Goal: Task Accomplishment & Management: Manage account settings

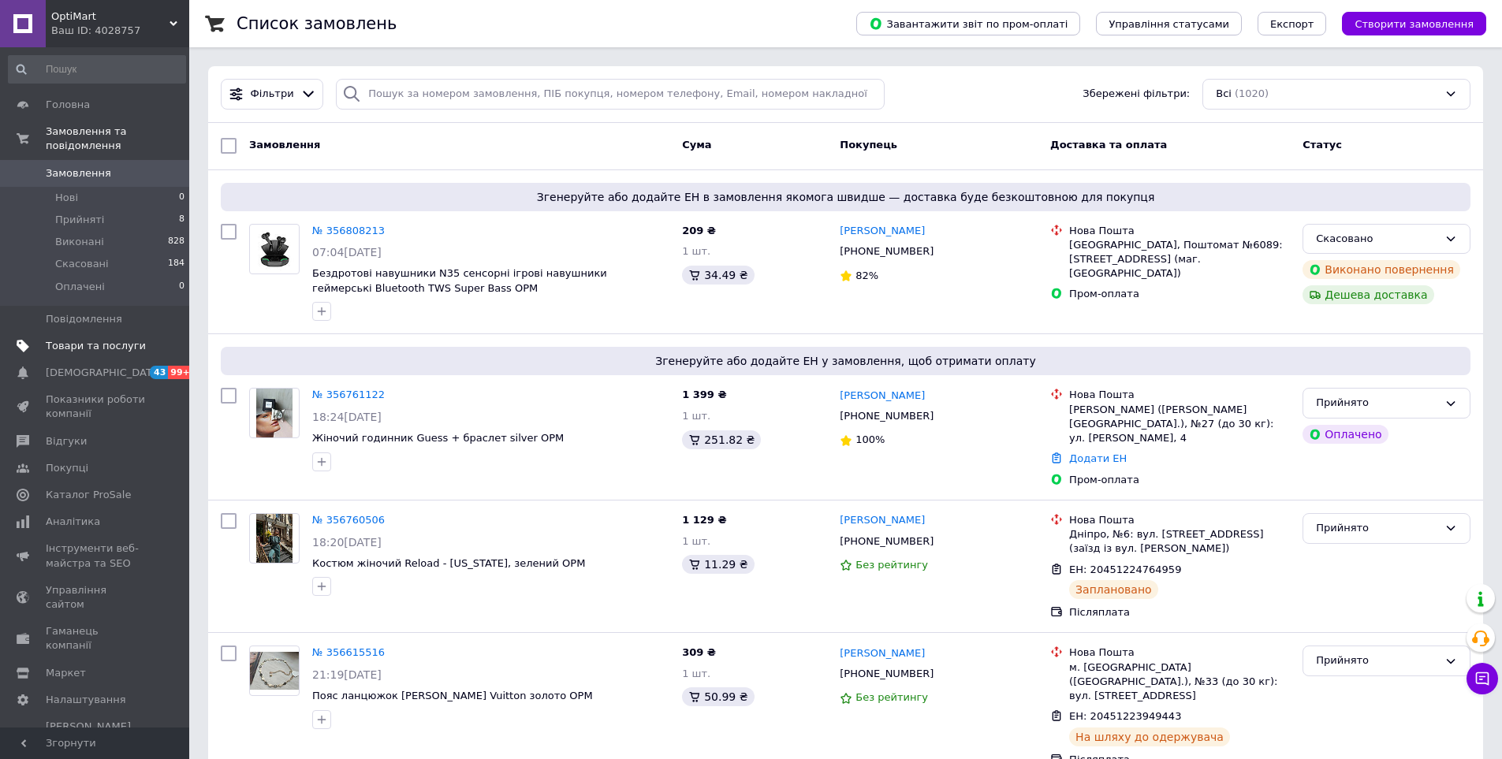
click at [74, 339] on span "Товари та послуги" at bounding box center [96, 346] width 100 height 14
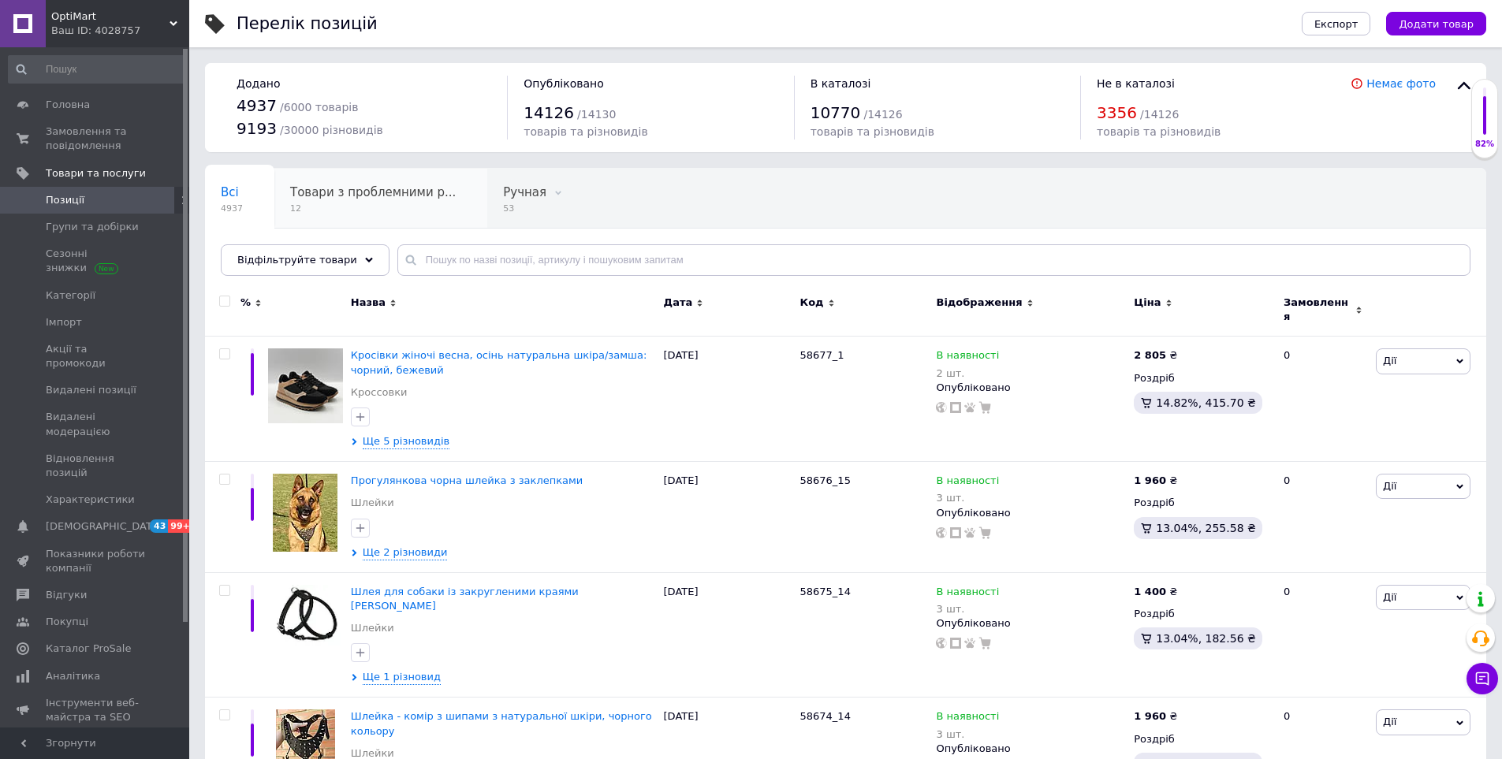
click at [334, 208] on span "12" at bounding box center [373, 209] width 166 height 12
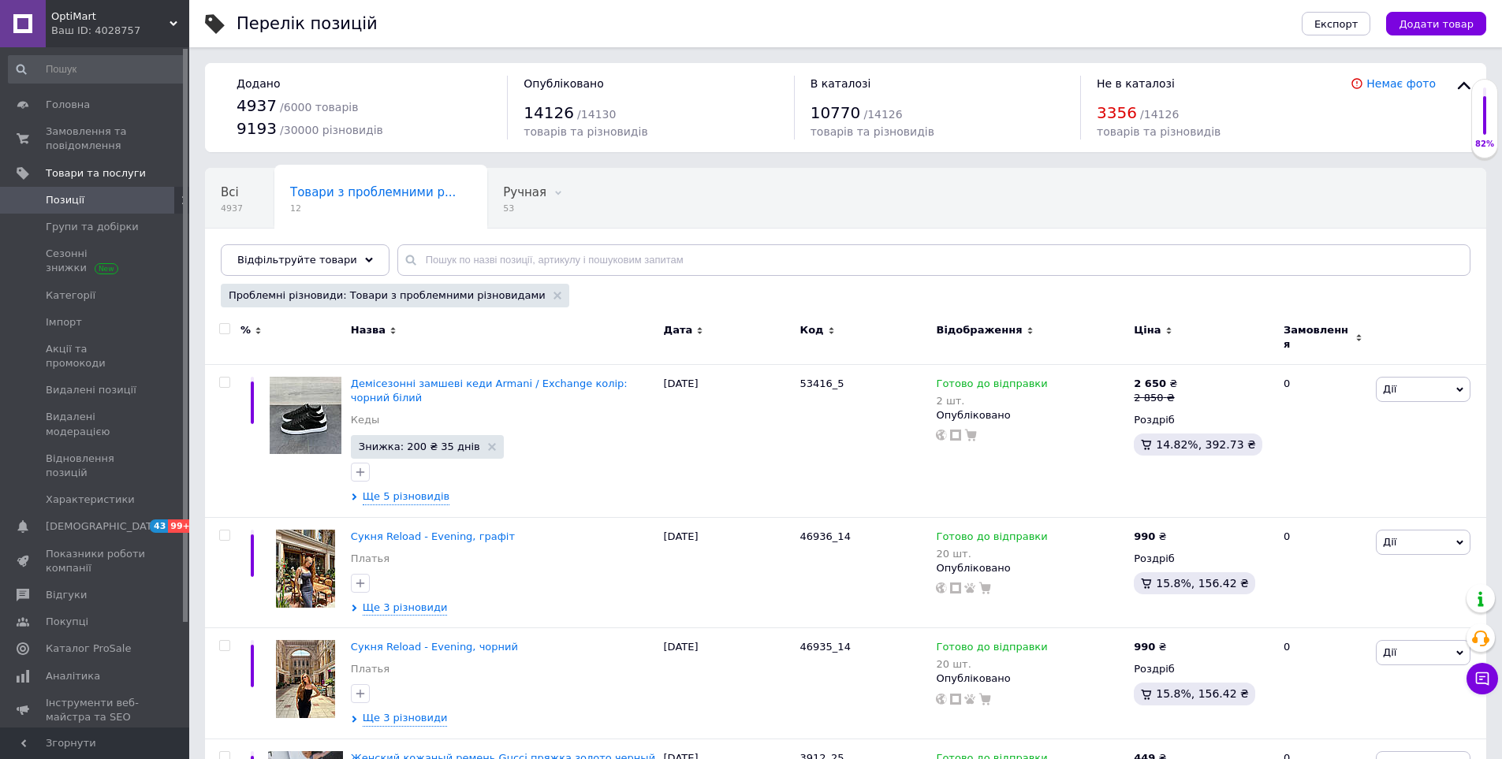
click at [222, 333] on input "checkbox" at bounding box center [224, 329] width 10 height 10
checkbox input "true"
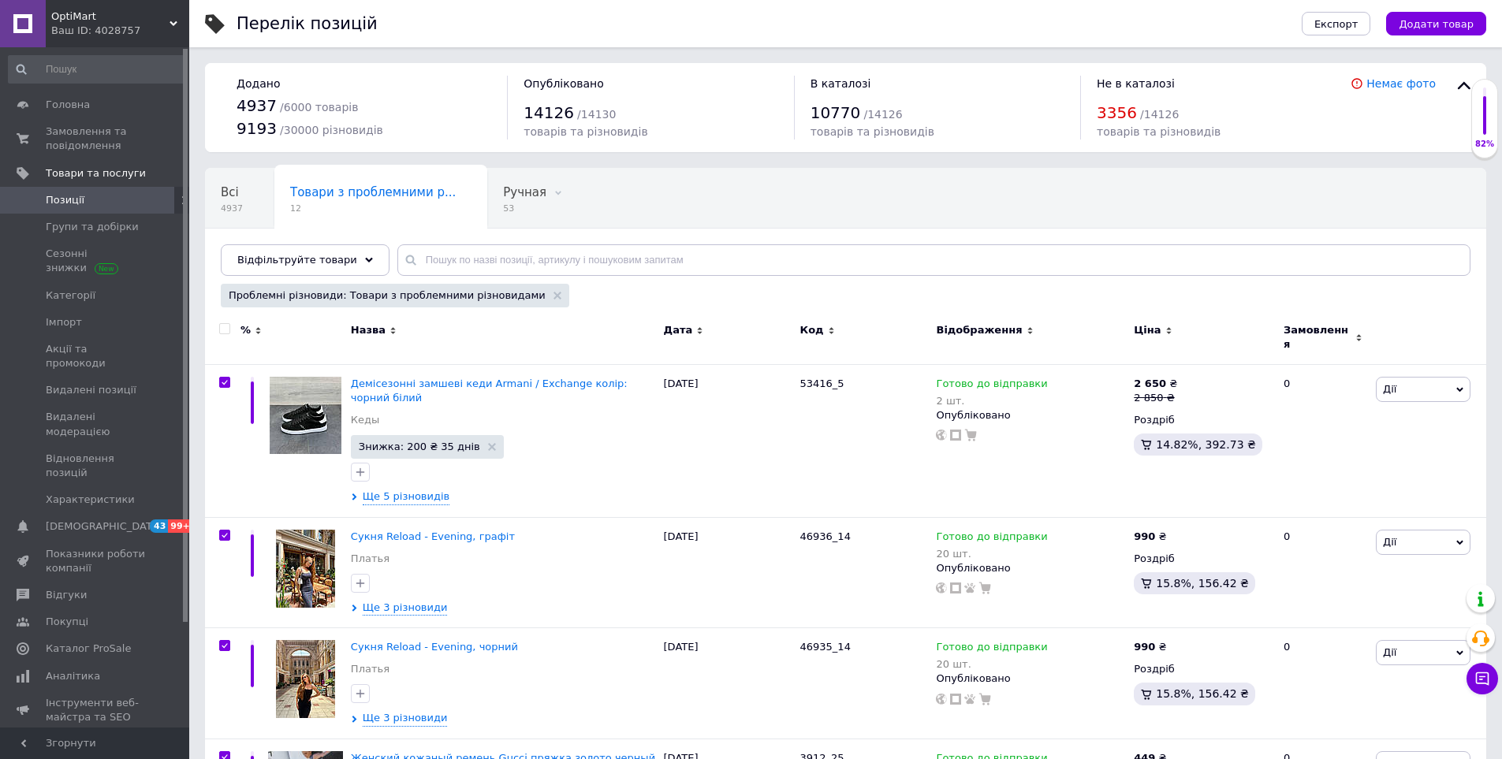
checkbox input "true"
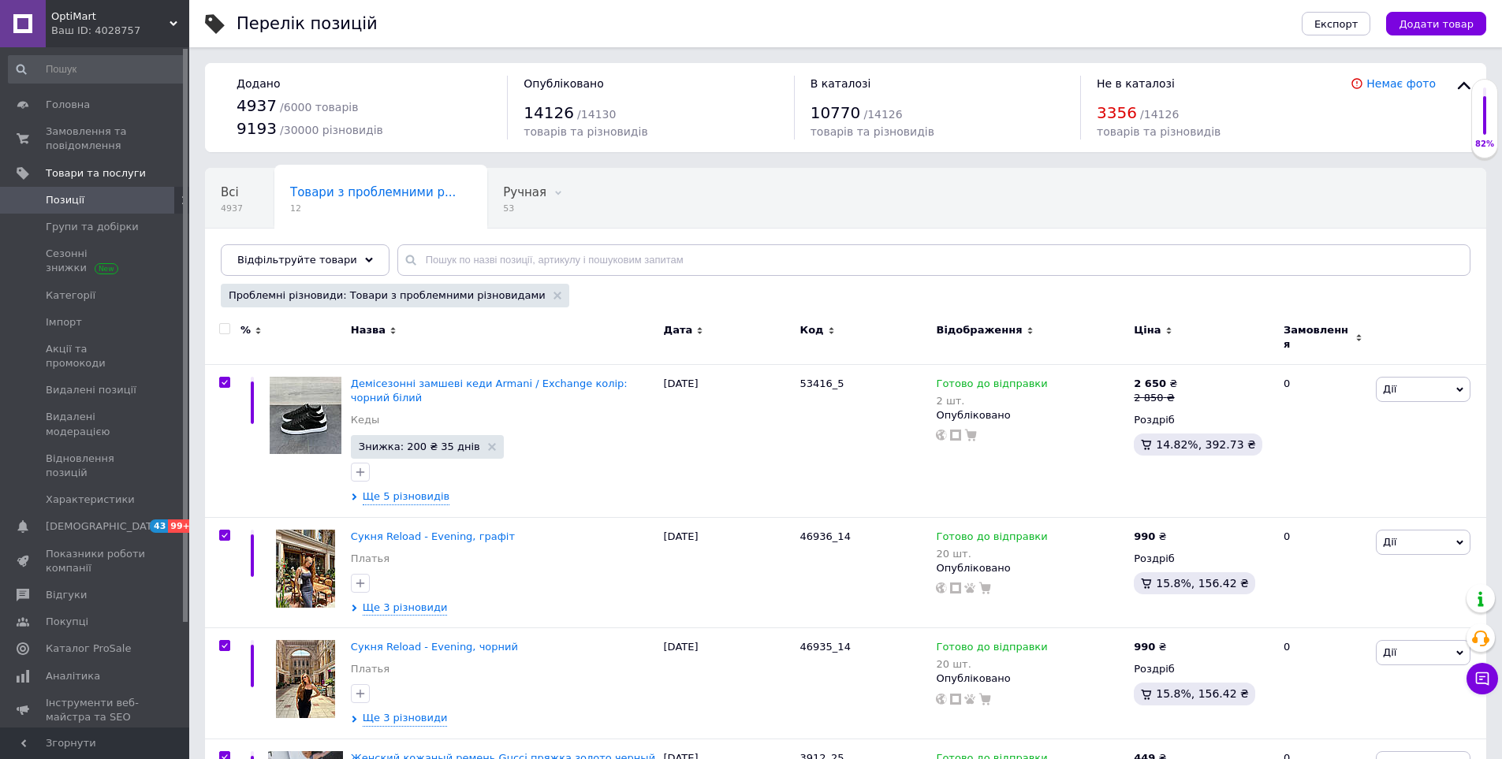
checkbox input "true"
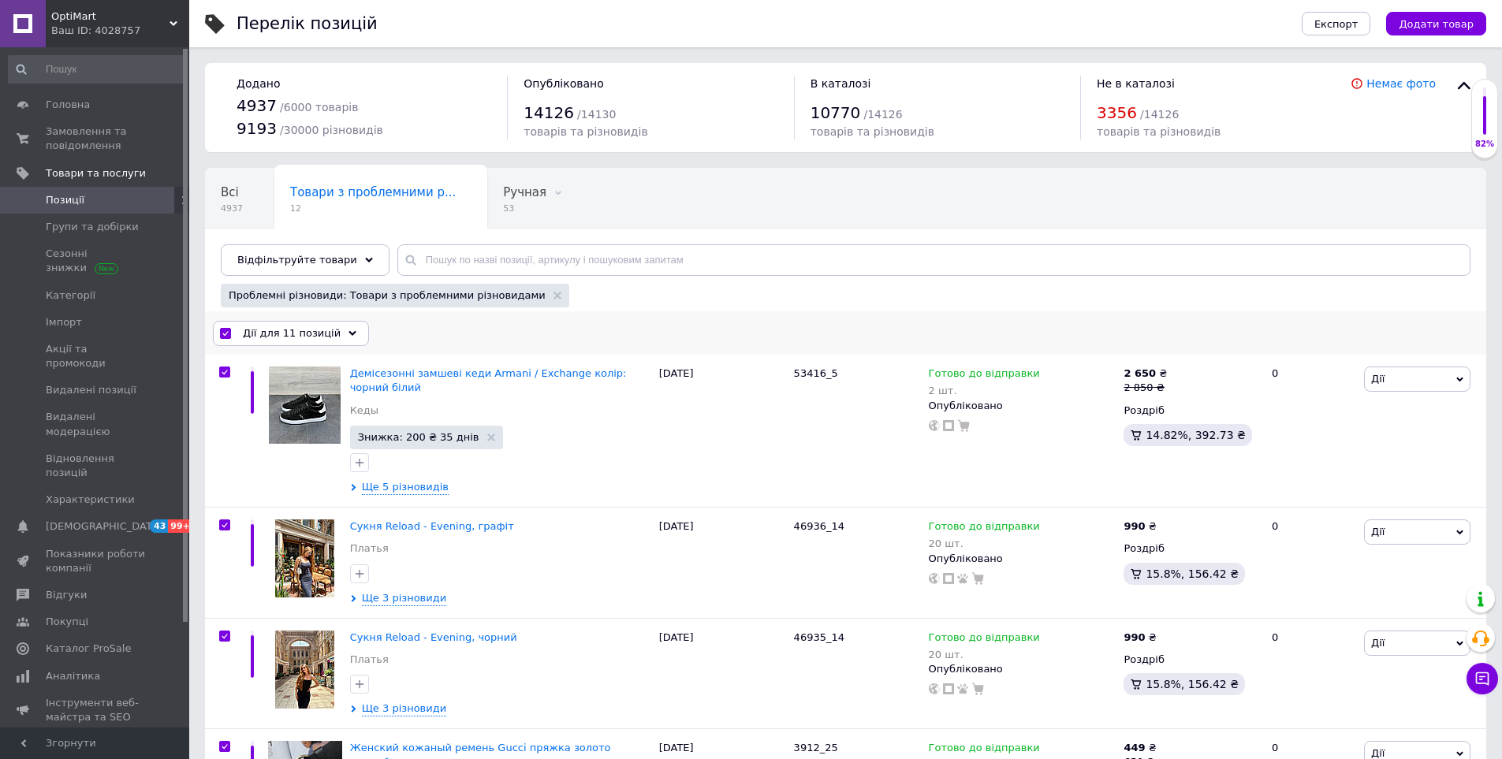
click at [247, 328] on span "Дії для 11 позицій" at bounding box center [292, 333] width 98 height 14
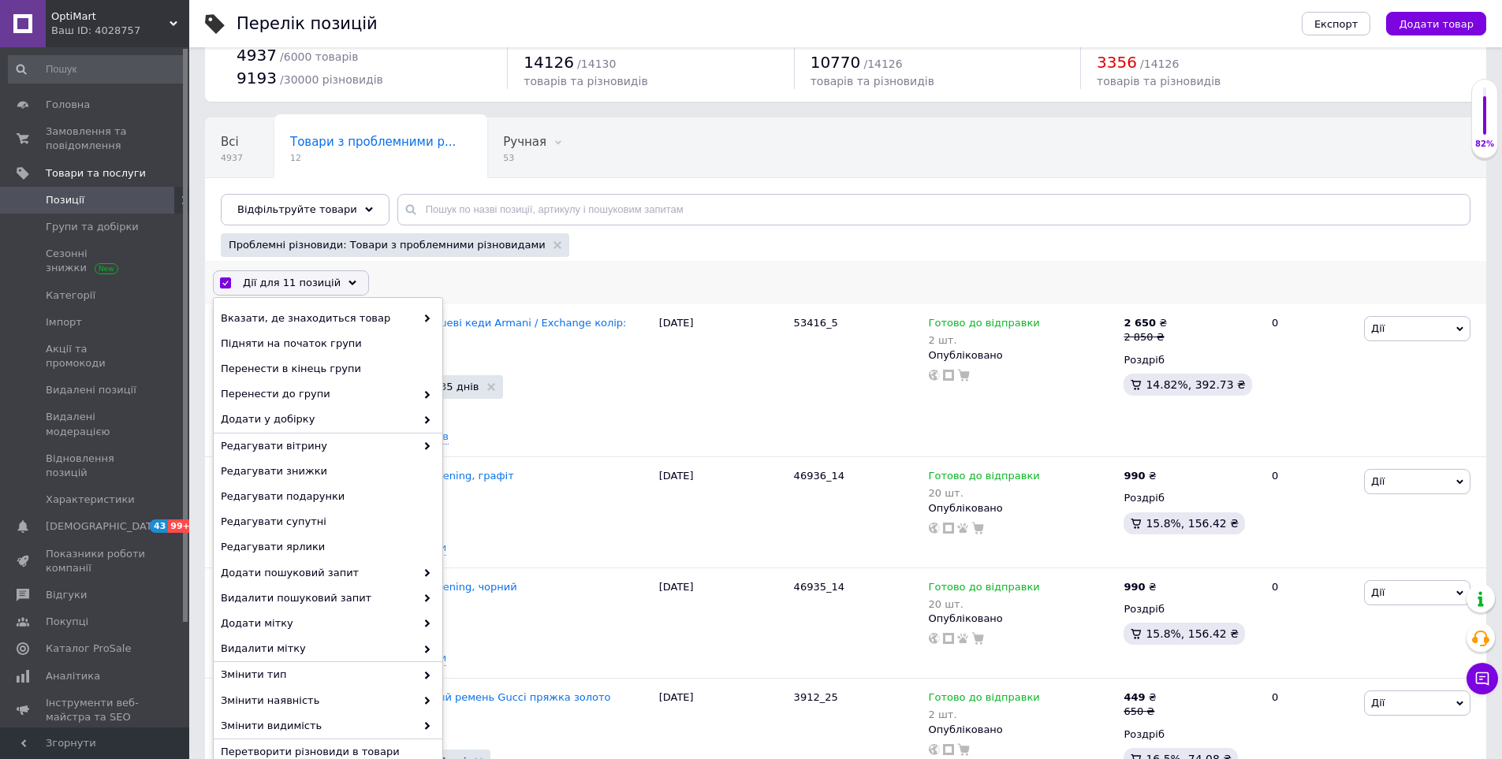
scroll to position [236, 0]
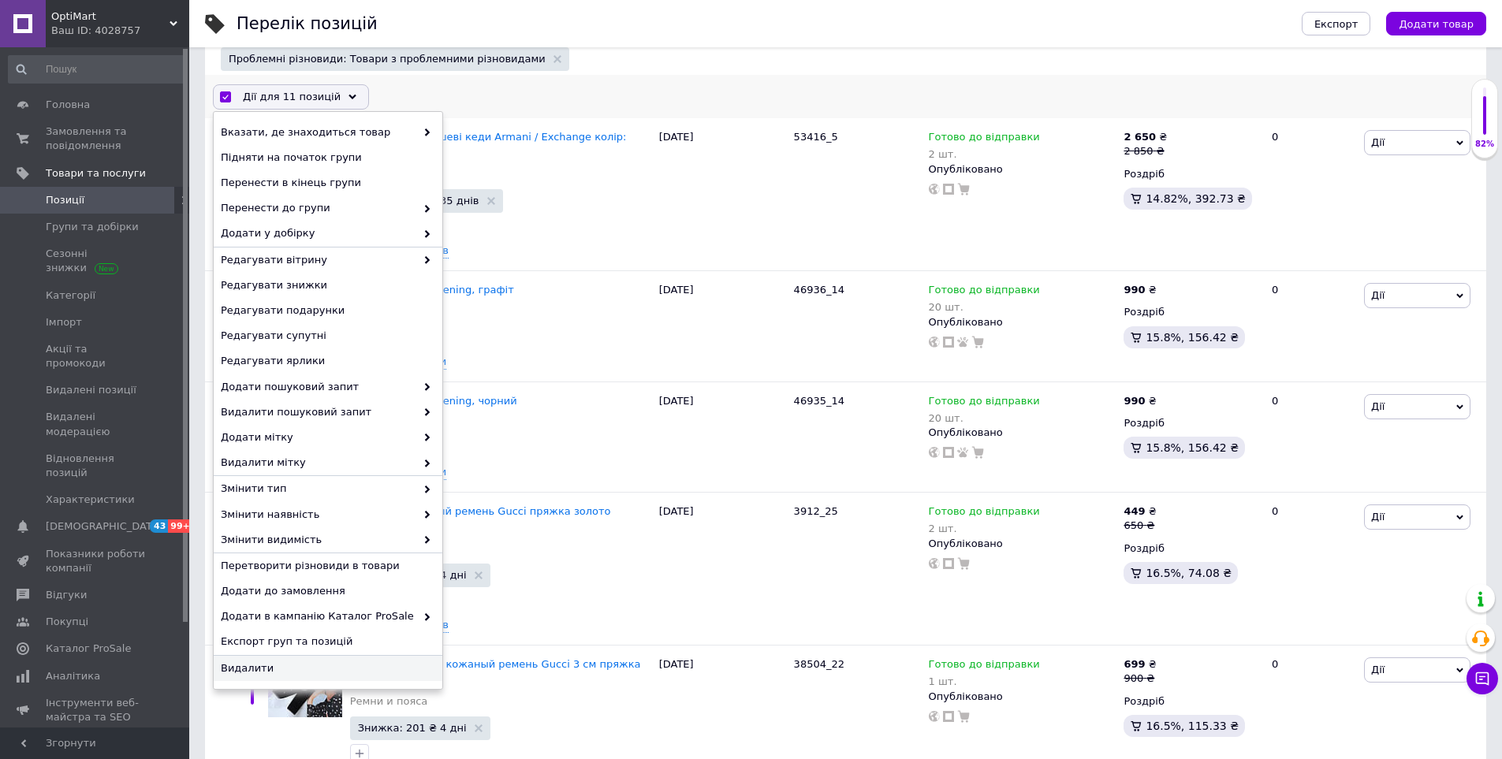
click at [273, 666] on span "Видалити" at bounding box center [326, 668] width 210 height 14
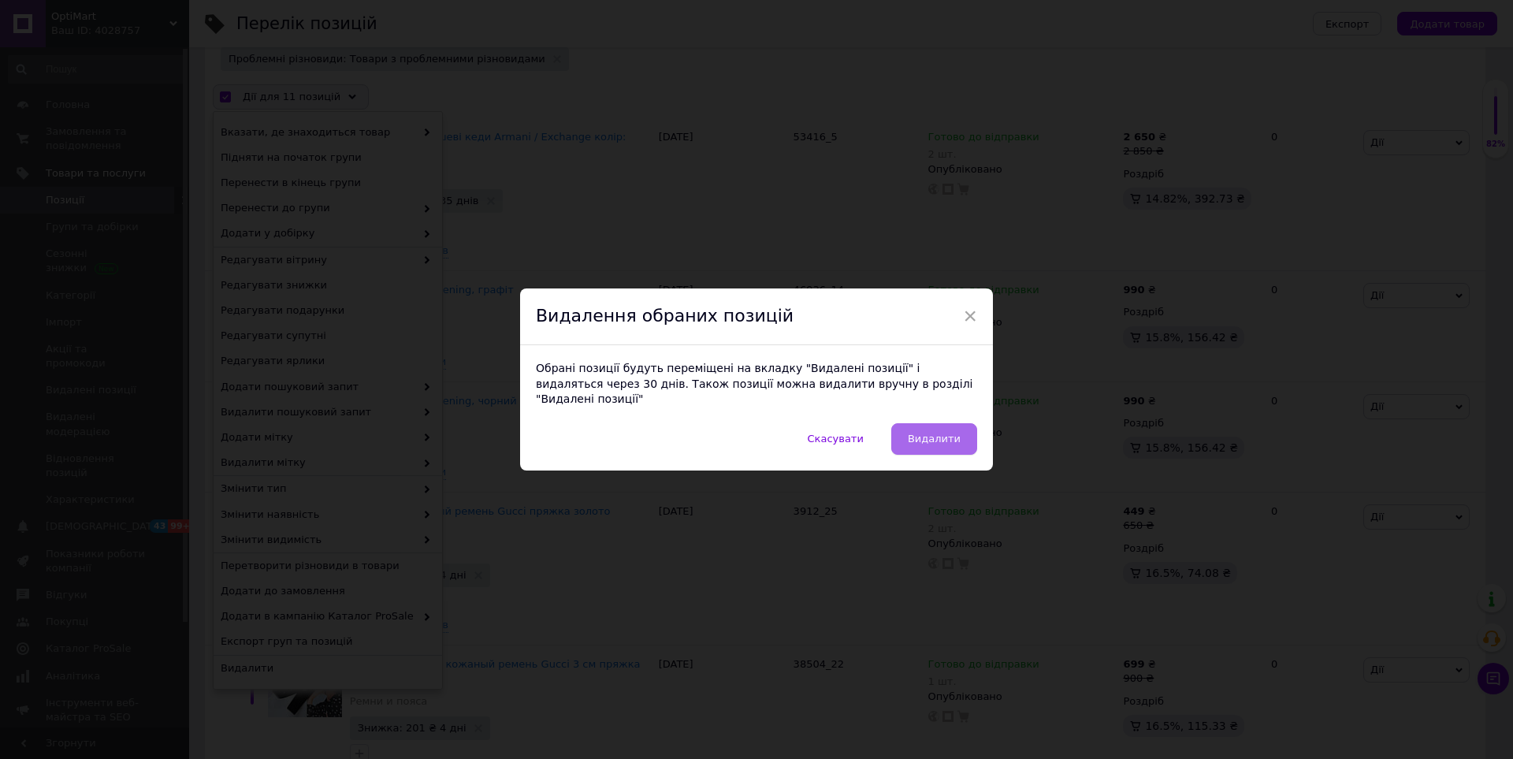
click at [924, 433] on span "Видалити" at bounding box center [934, 439] width 53 height 12
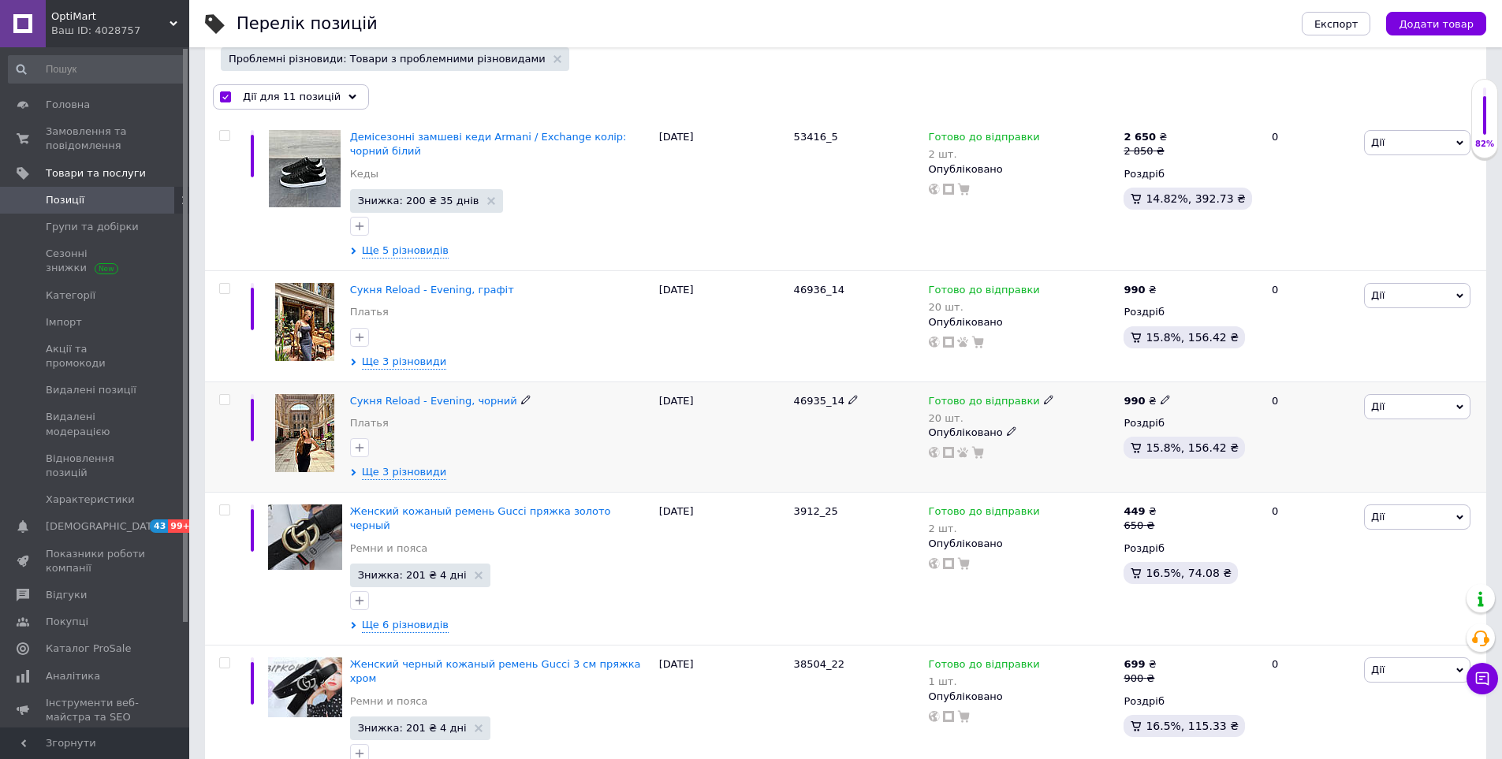
checkbox input "false"
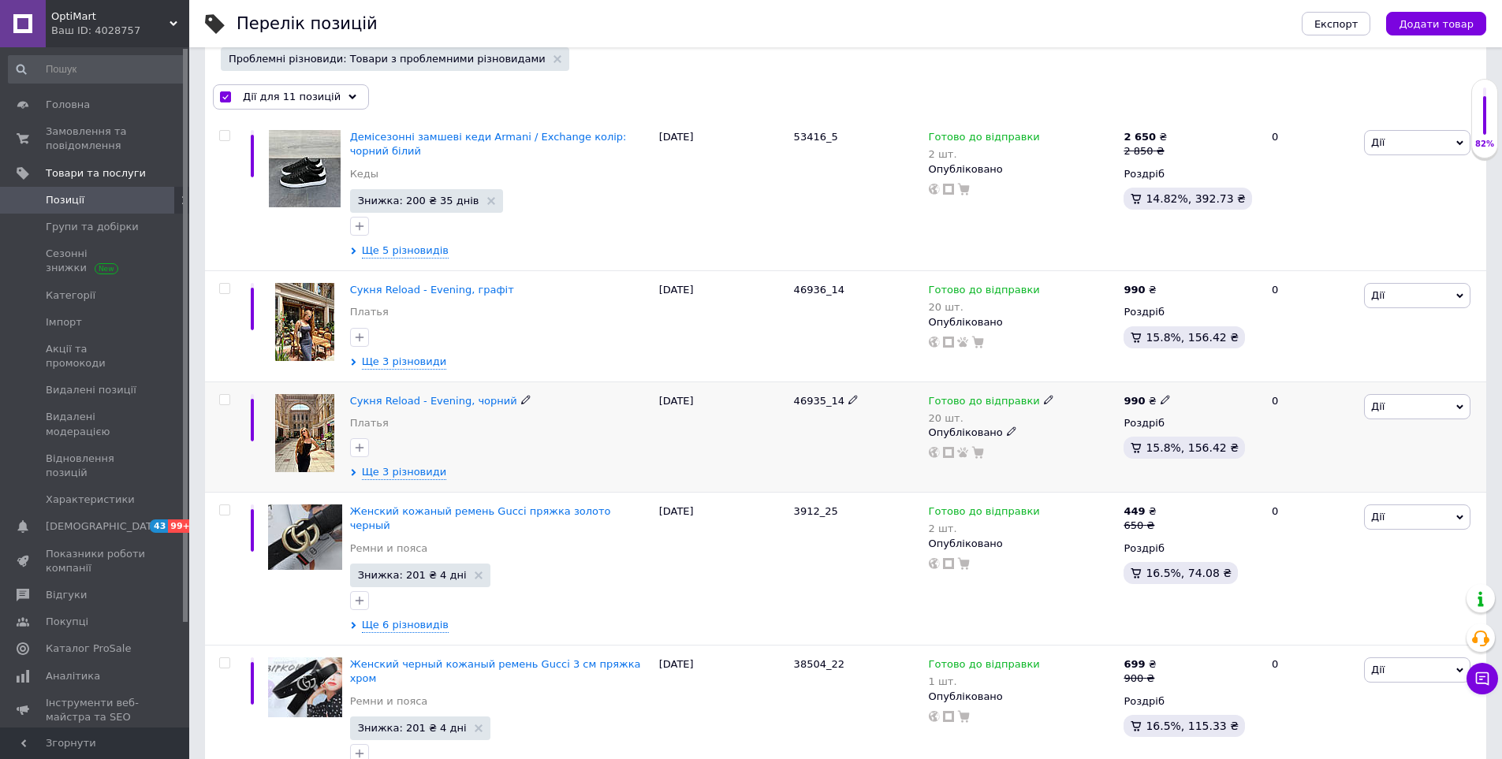
checkbox input "false"
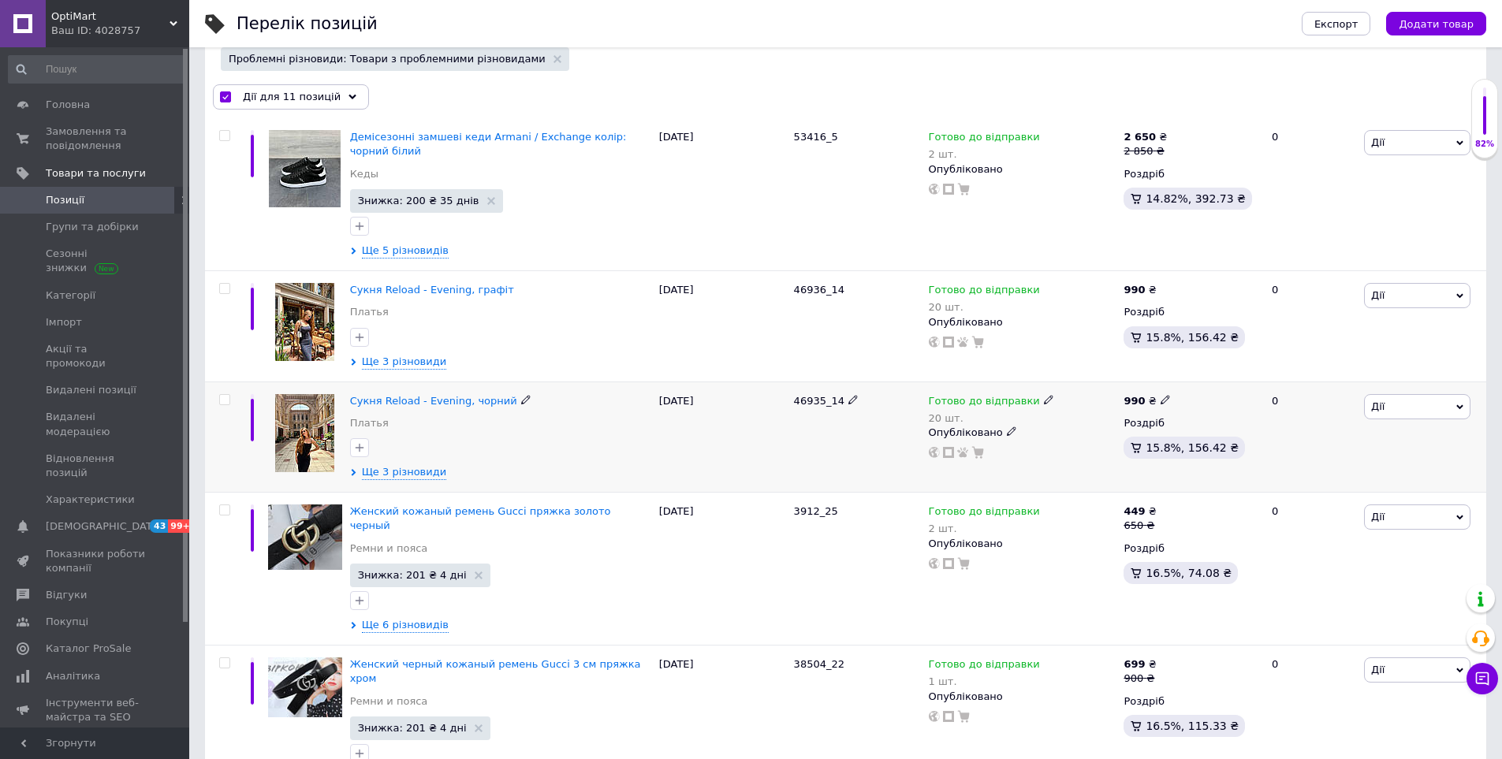
checkbox input "false"
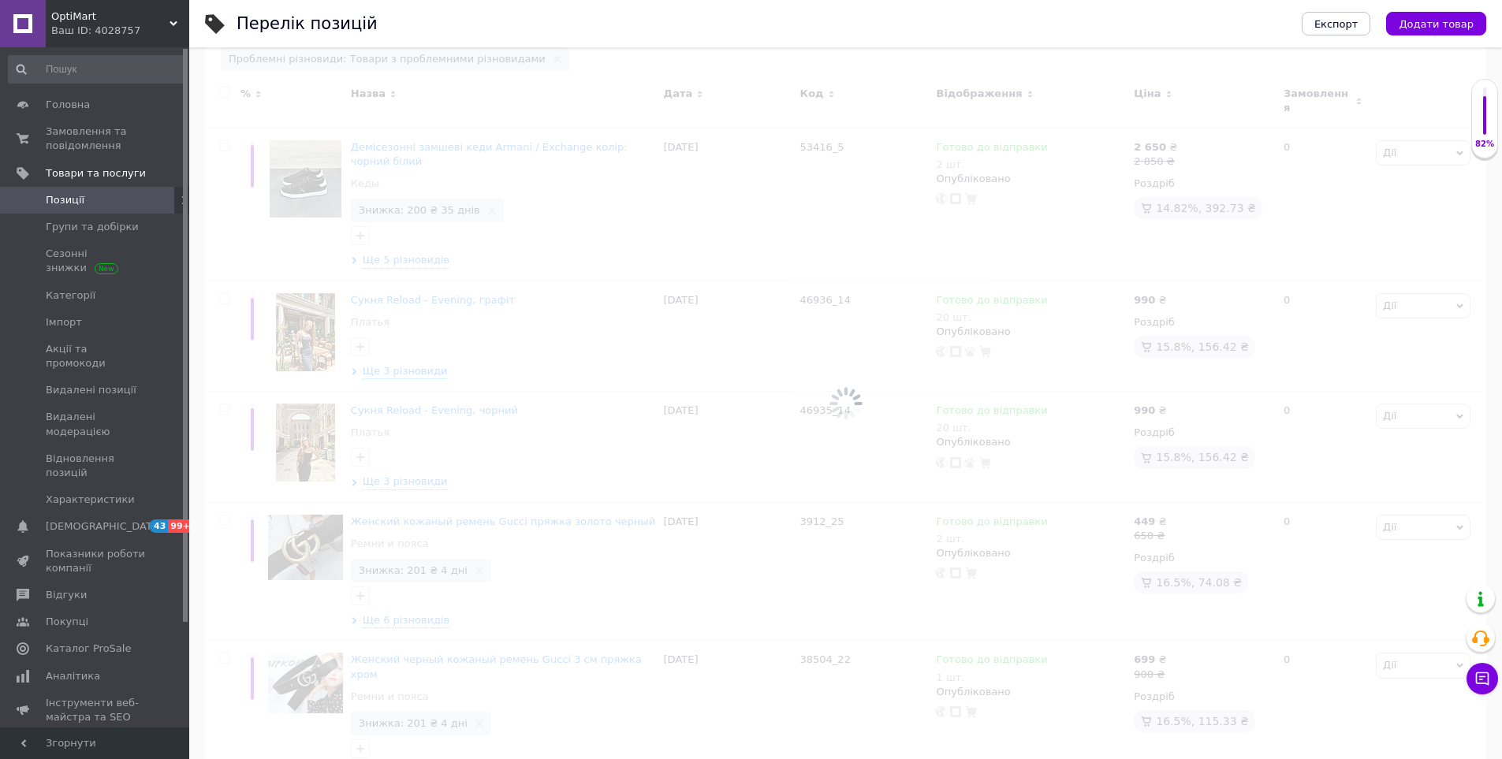
scroll to position [0, 0]
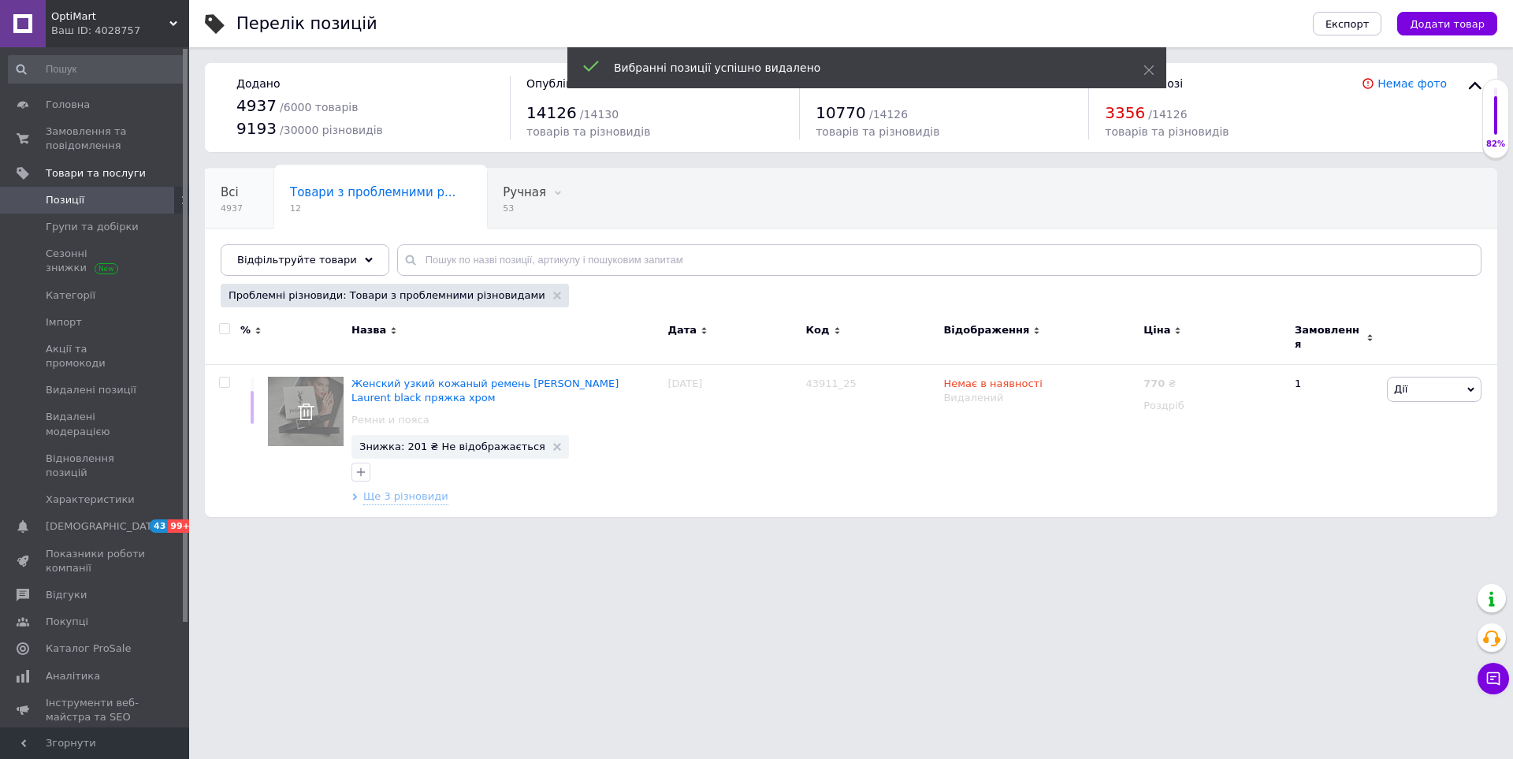
click at [245, 214] on div "Всі 4937" at bounding box center [239, 199] width 69 height 60
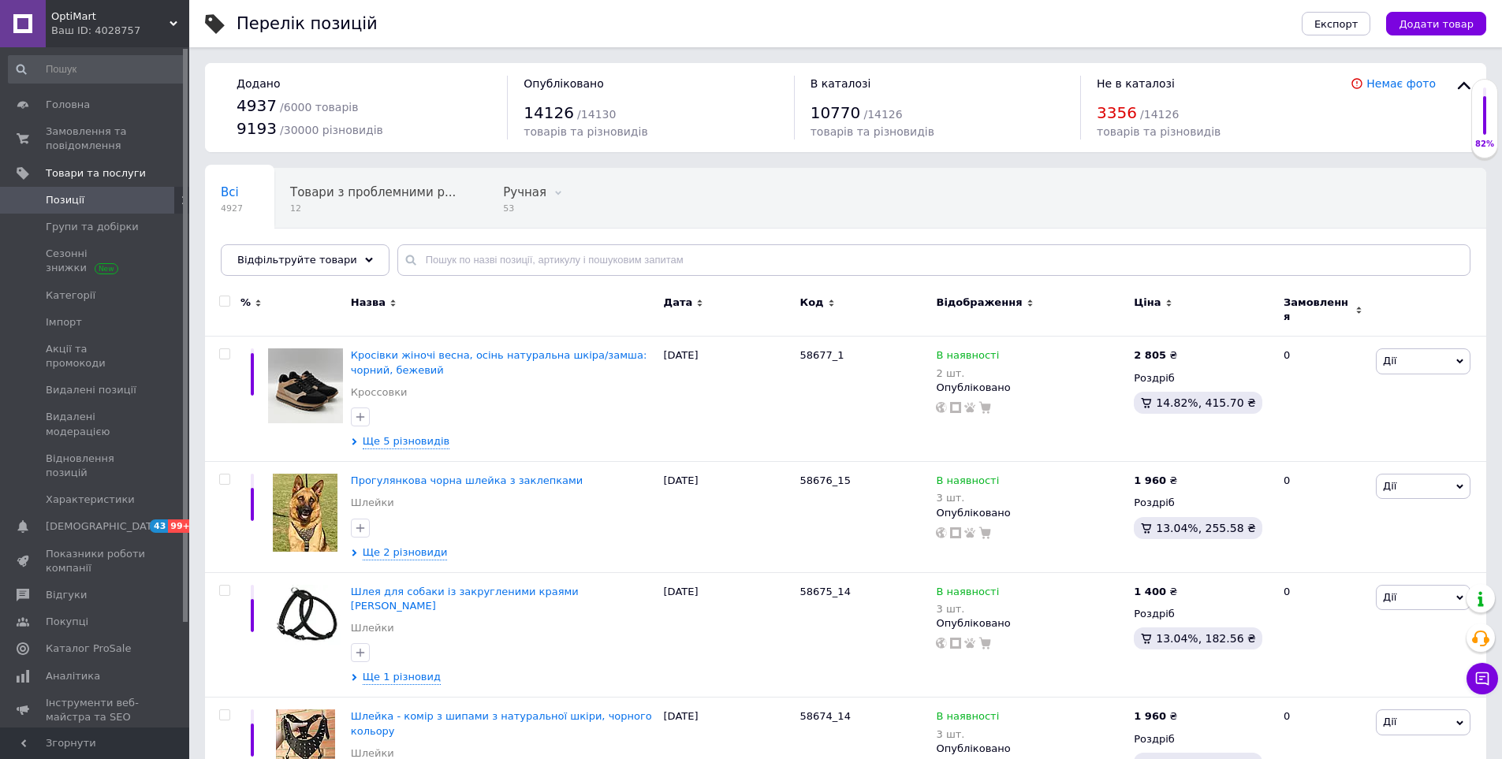
click at [225, 302] on input "checkbox" at bounding box center [224, 301] width 10 height 10
checkbox input "true"
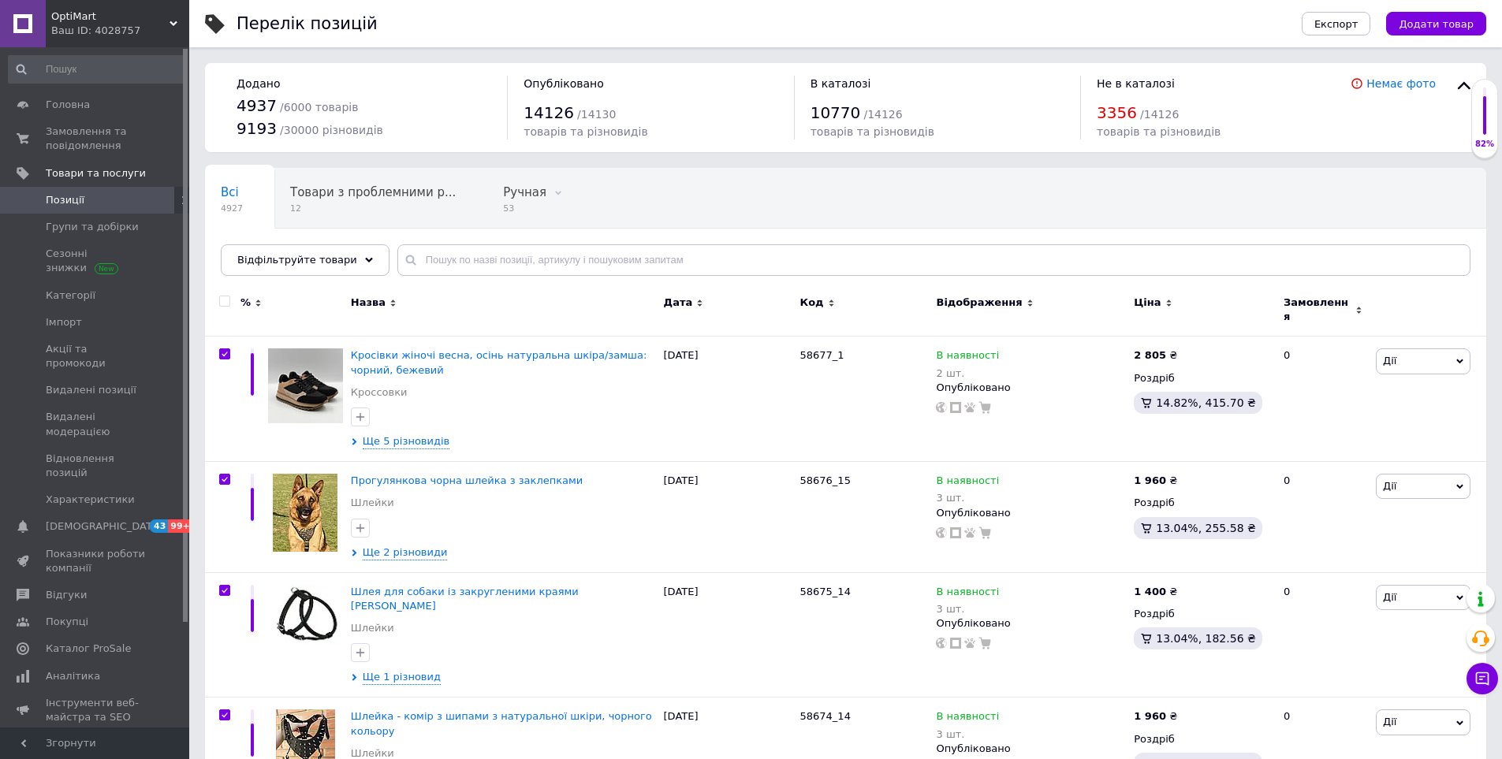
checkbox input "true"
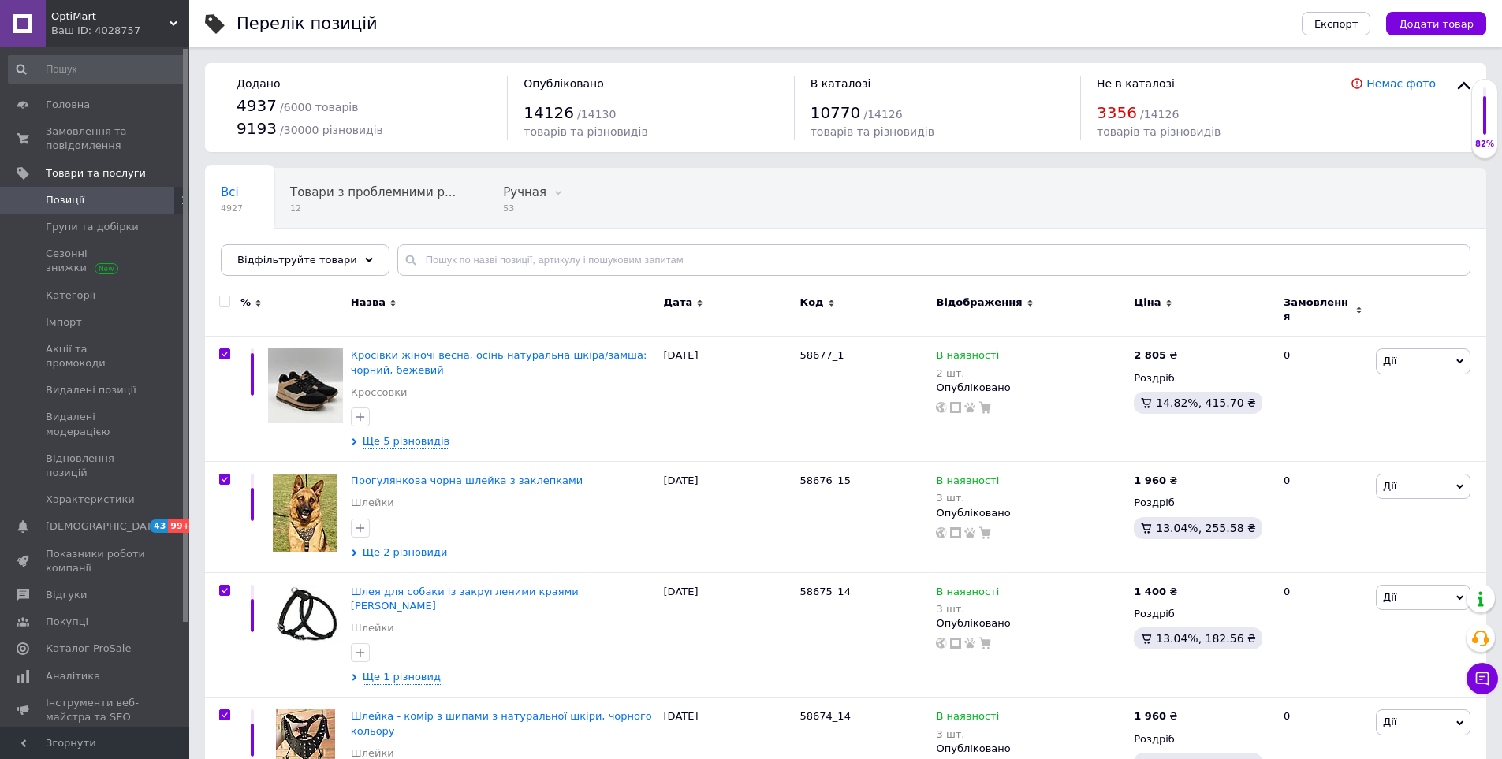
checkbox input "true"
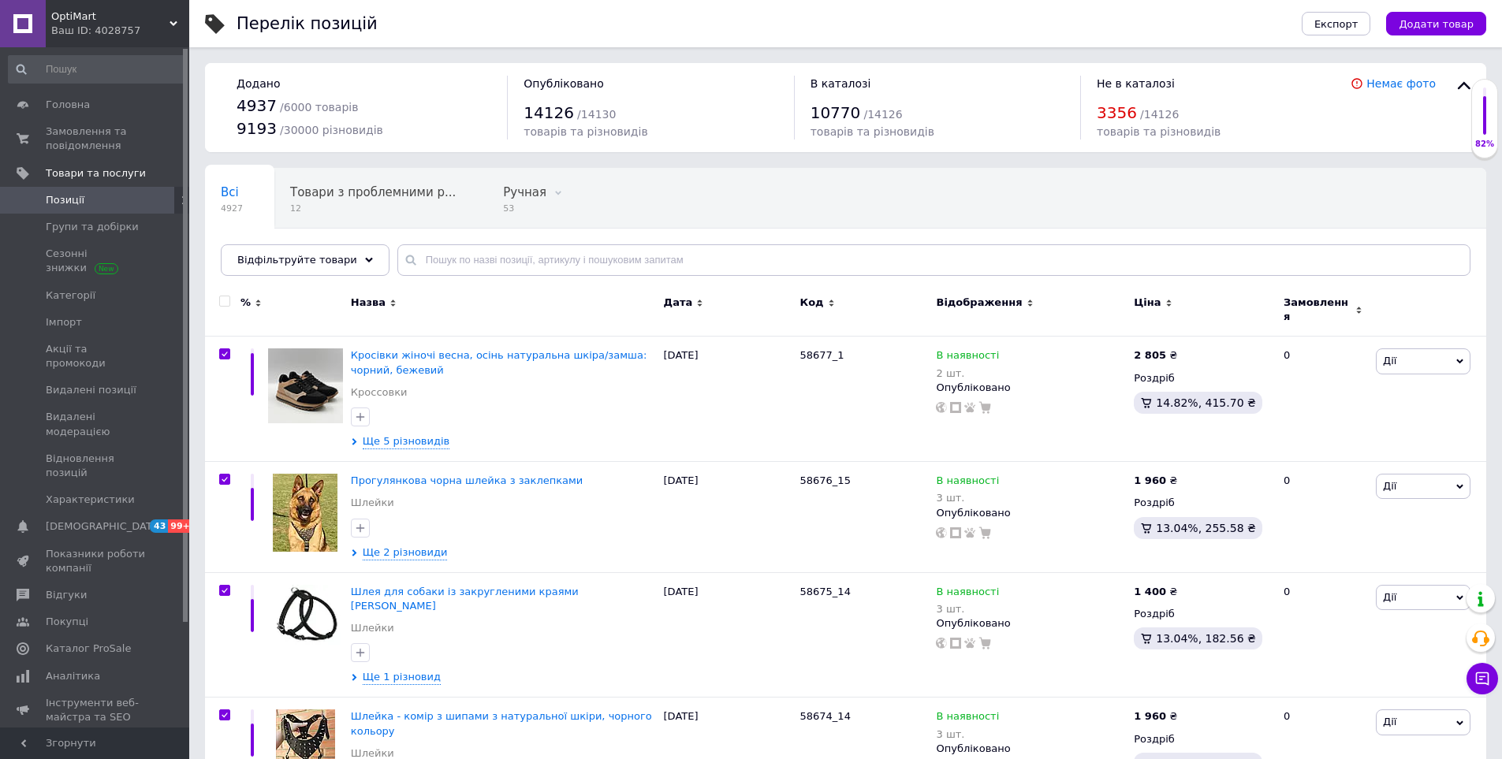
checkbox input "true"
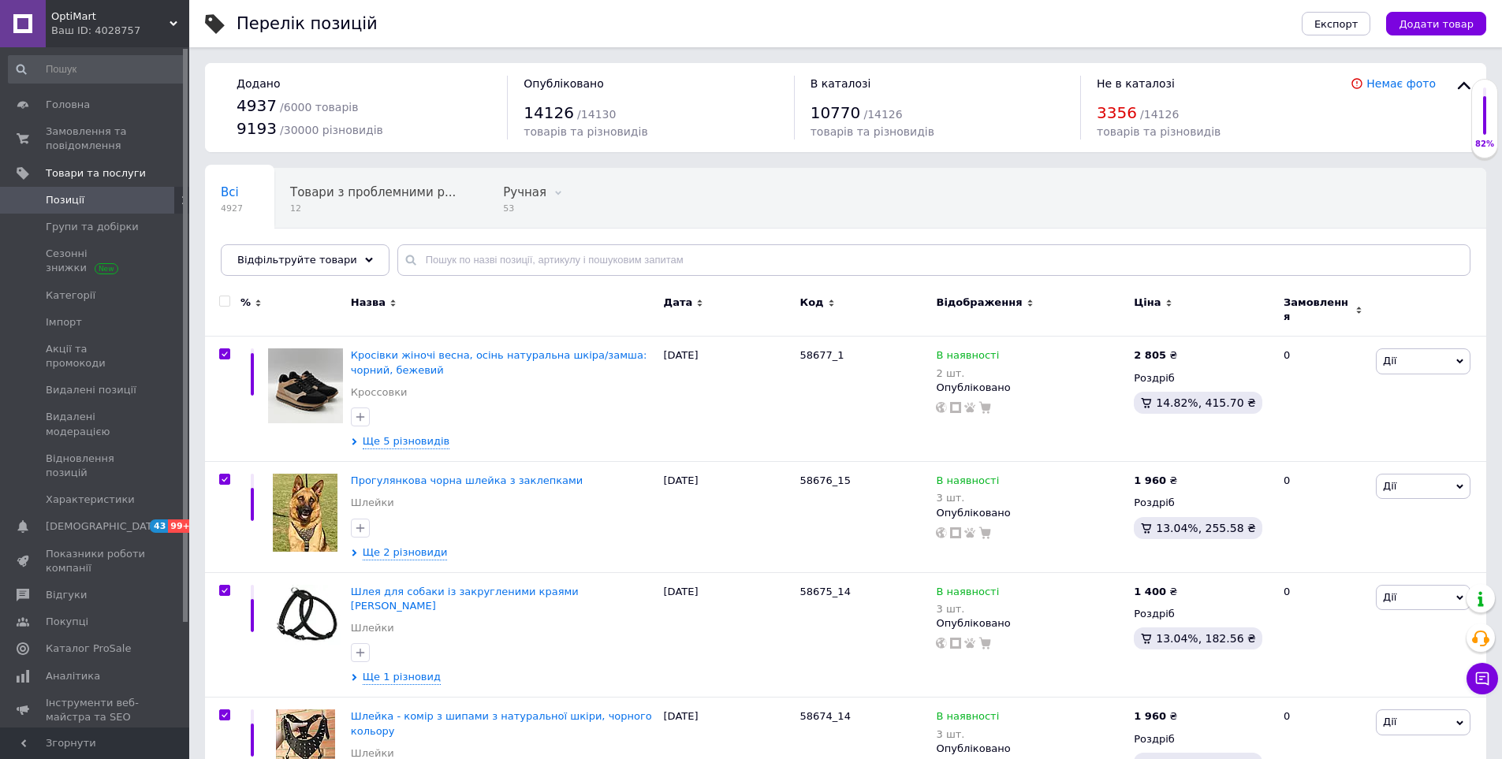
checkbox input "true"
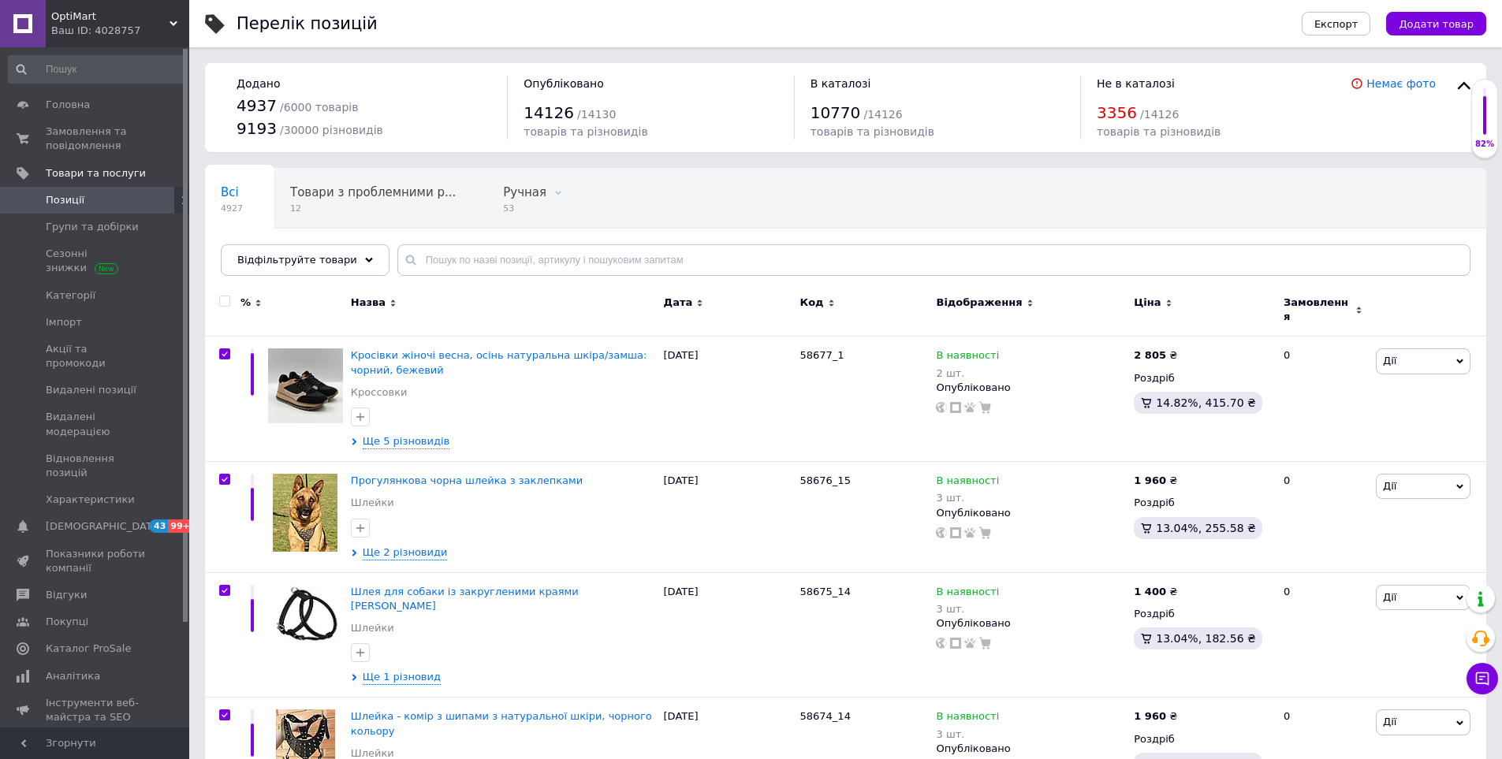
checkbox input "true"
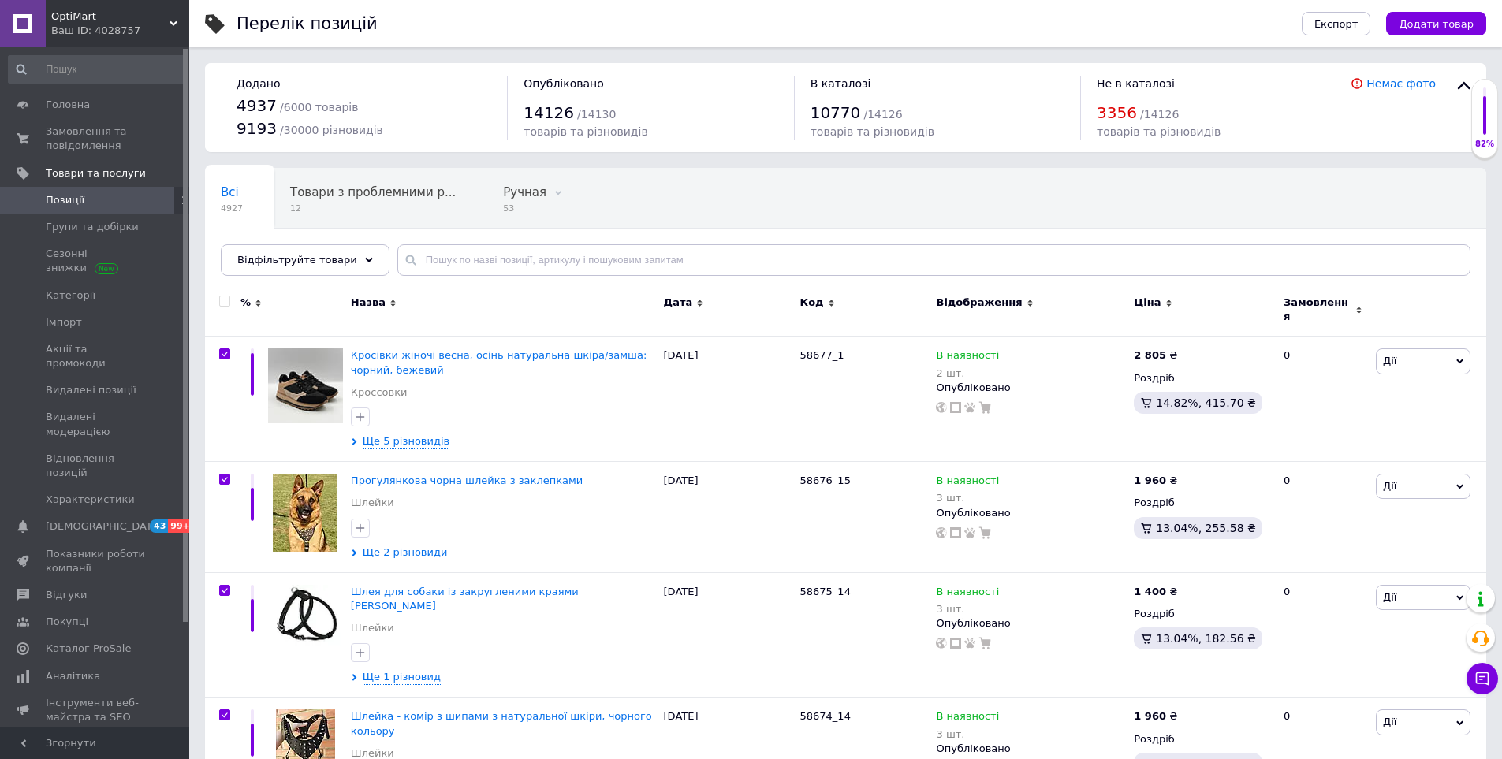
checkbox input "true"
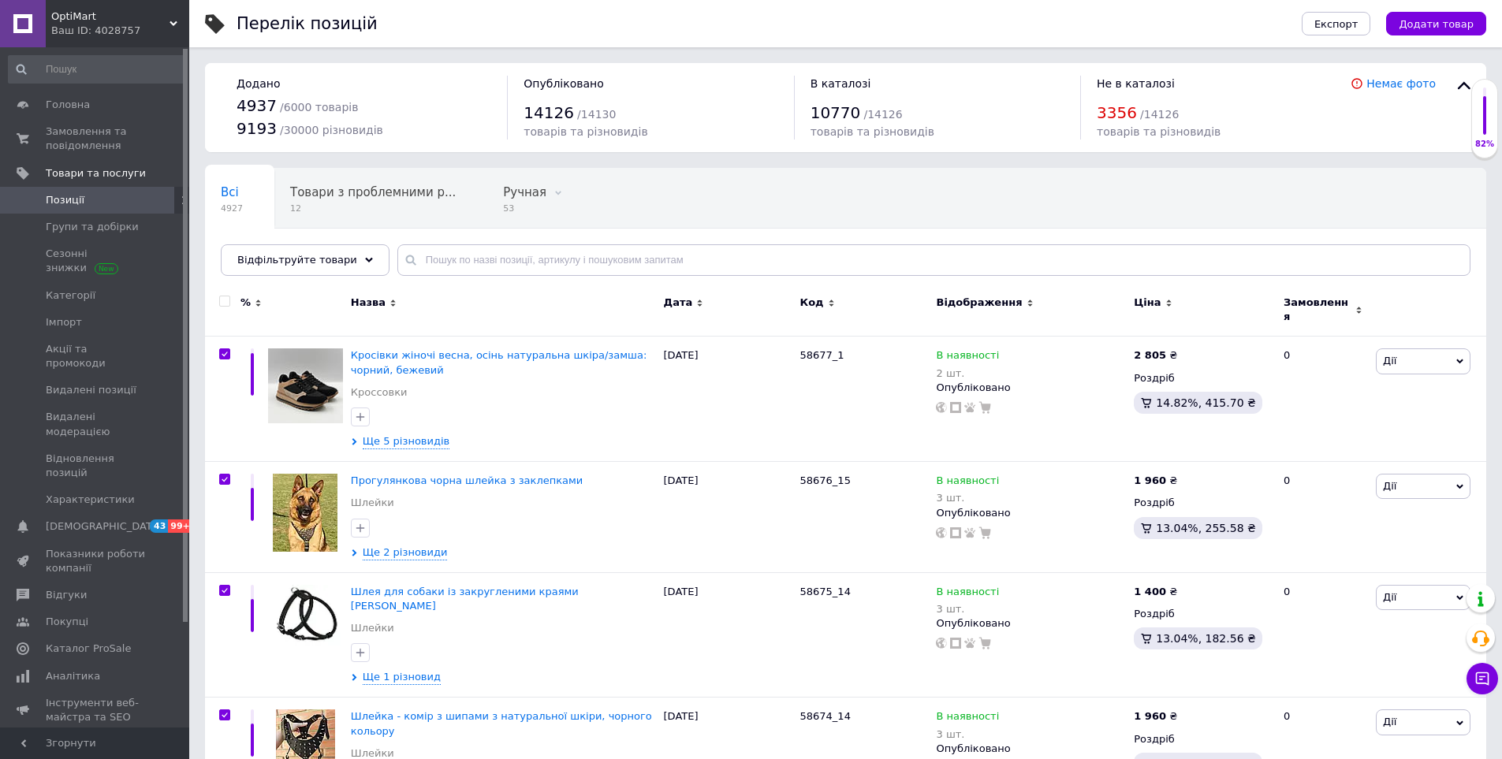
checkbox input "true"
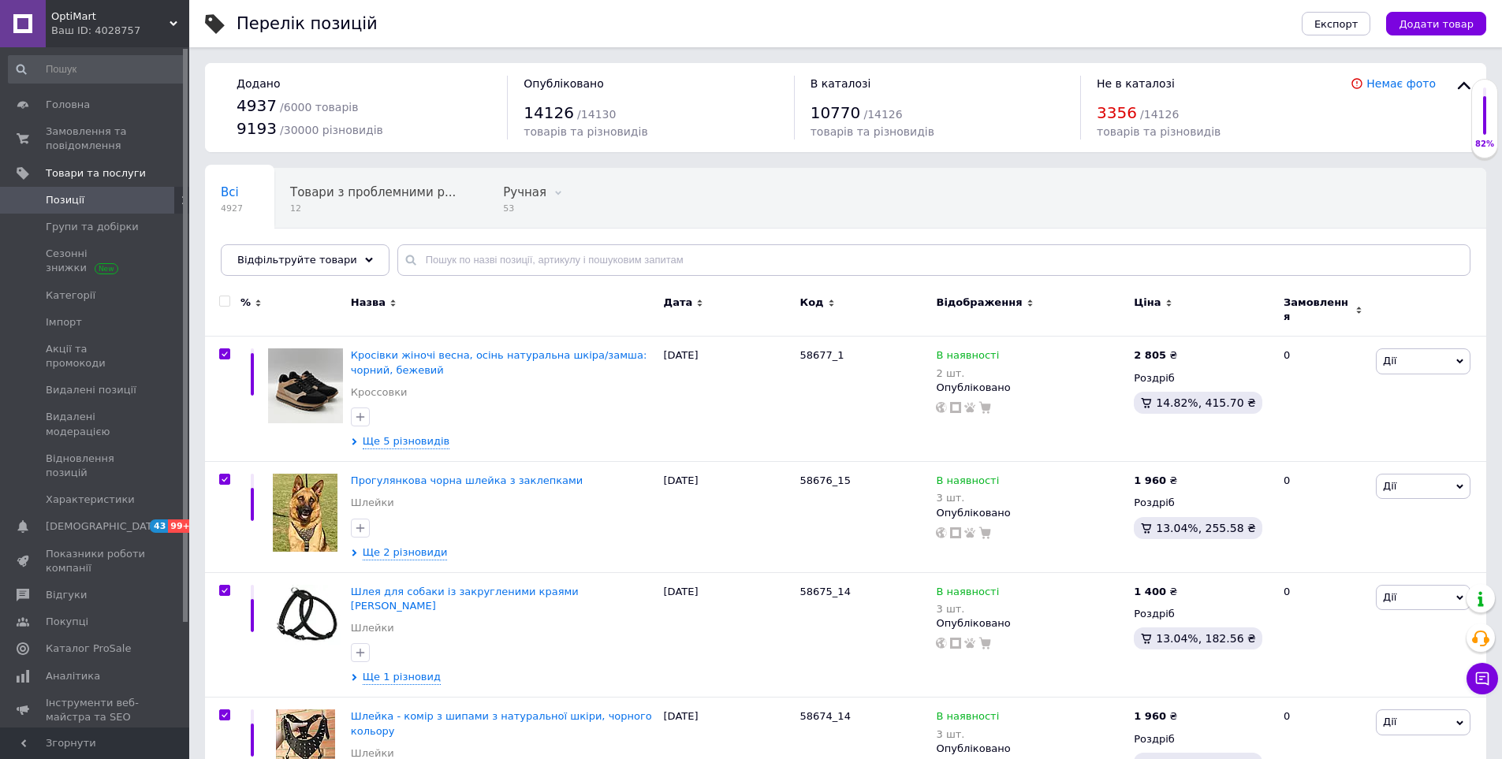
checkbox input "true"
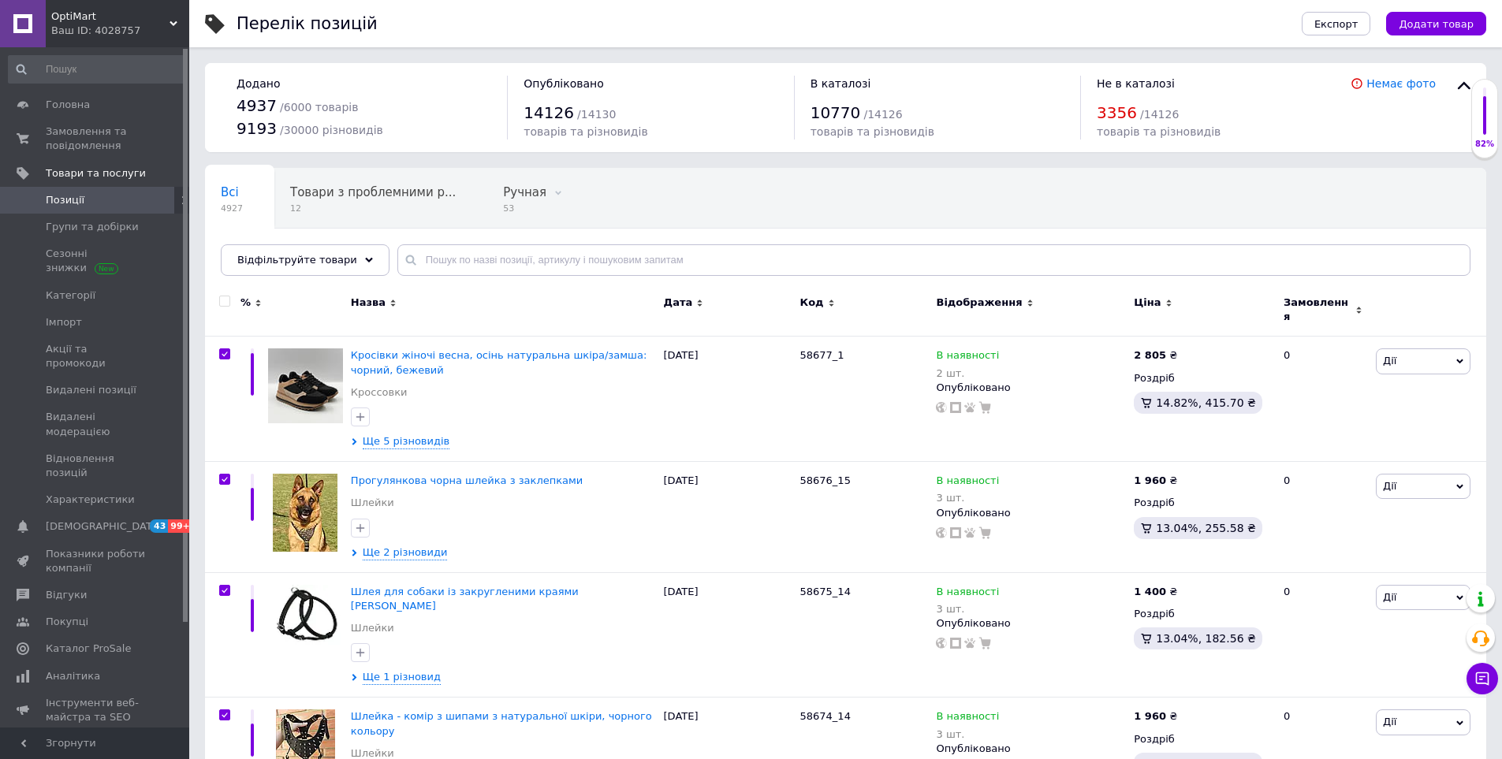
checkbox input "true"
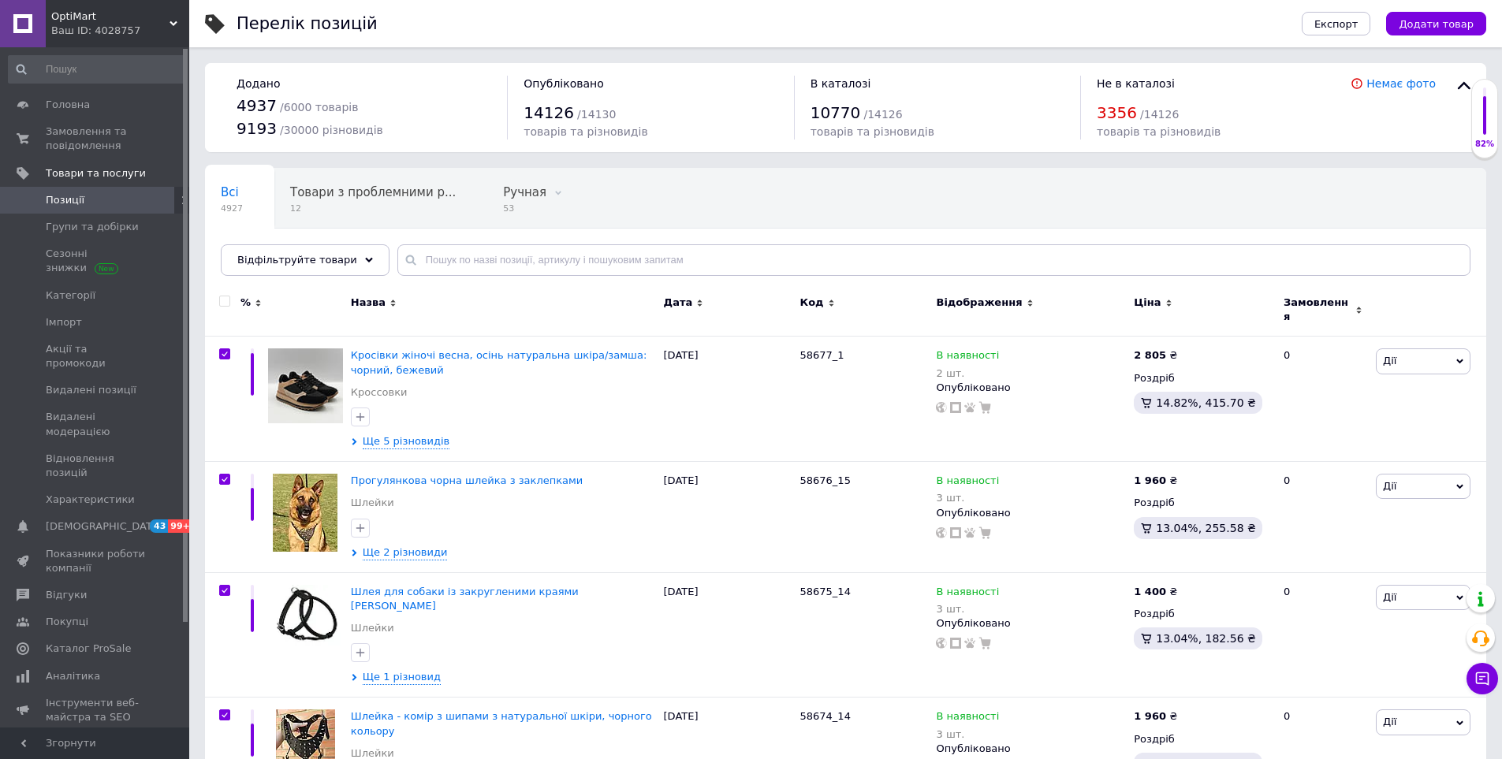
checkbox input "true"
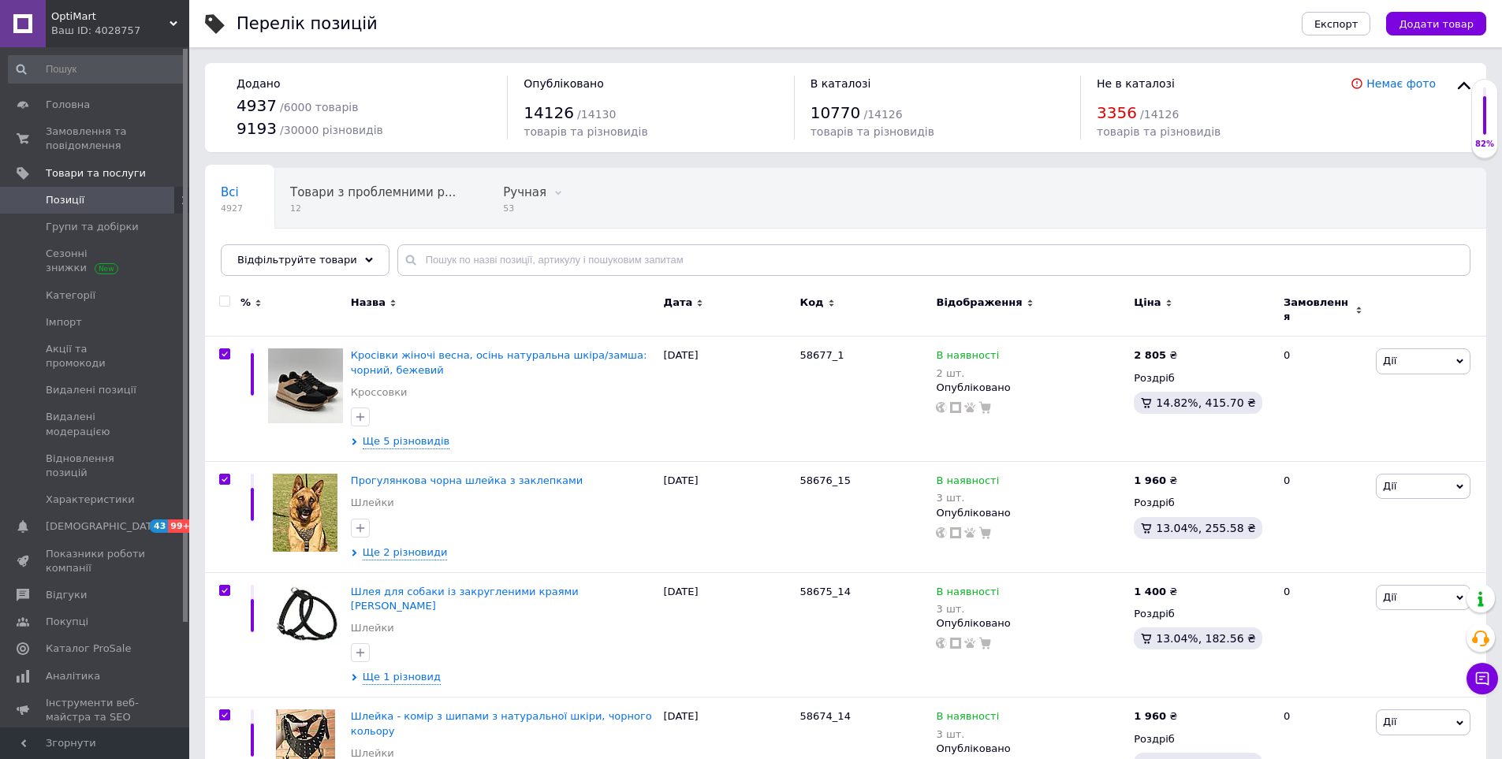
checkbox input "true"
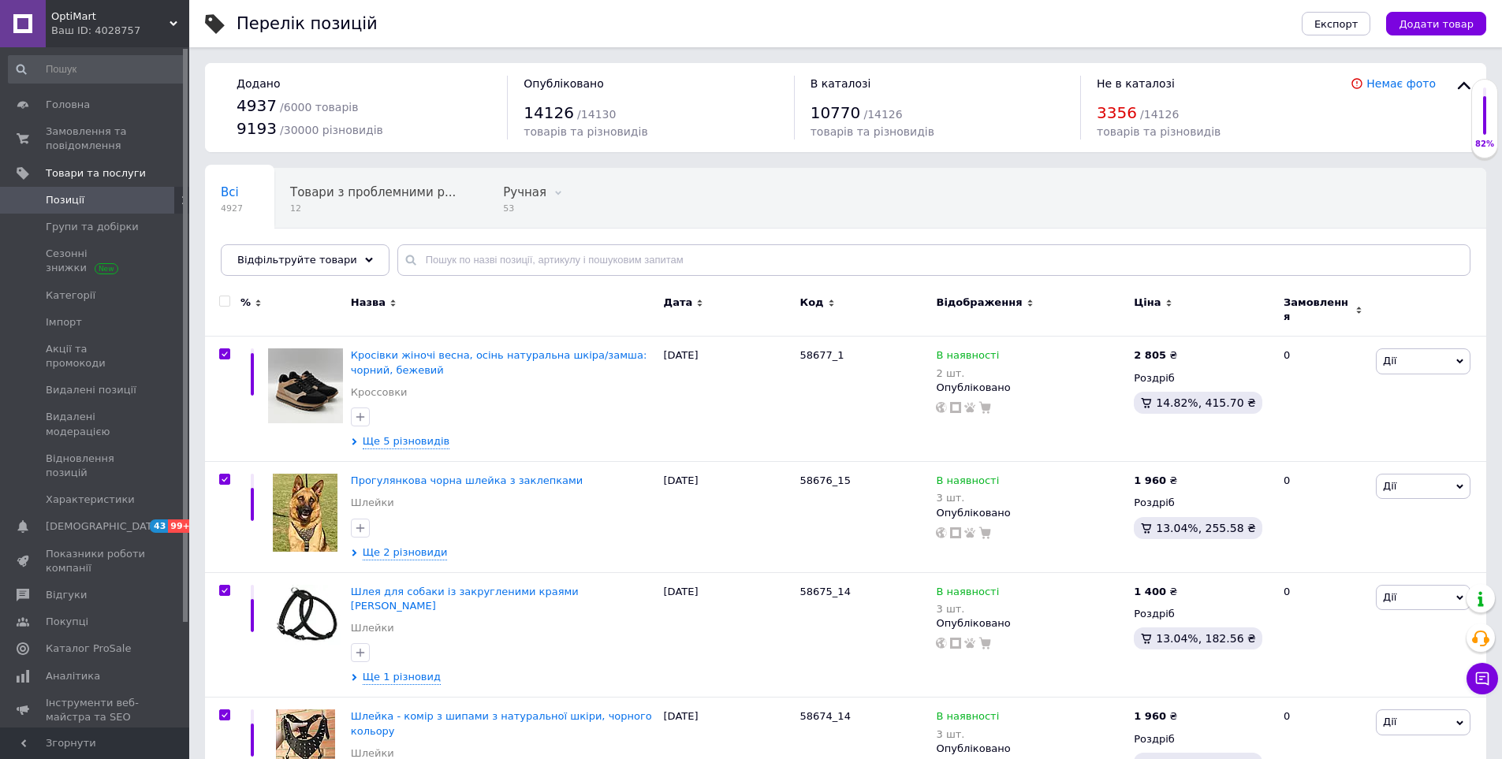
checkbox input "true"
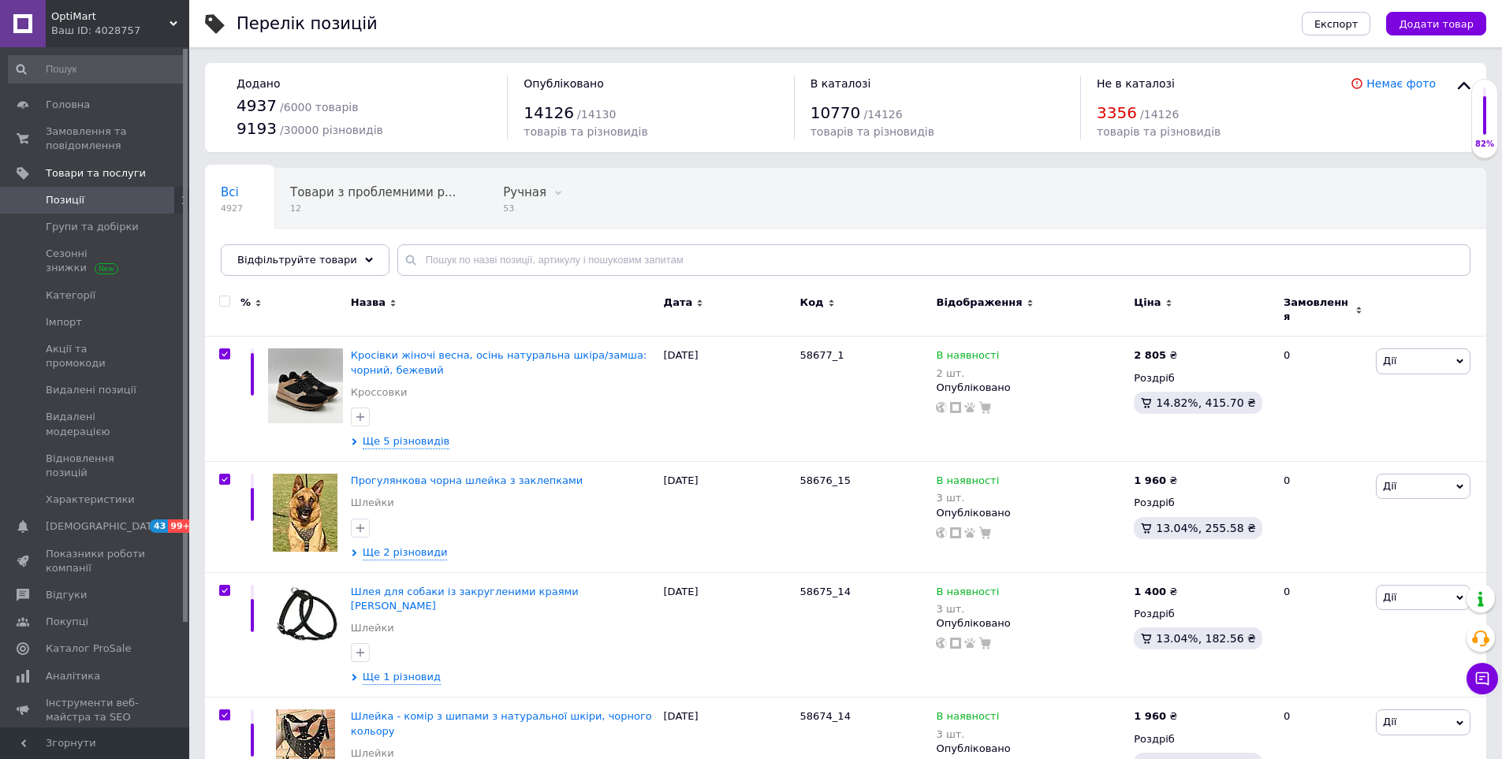
checkbox input "true"
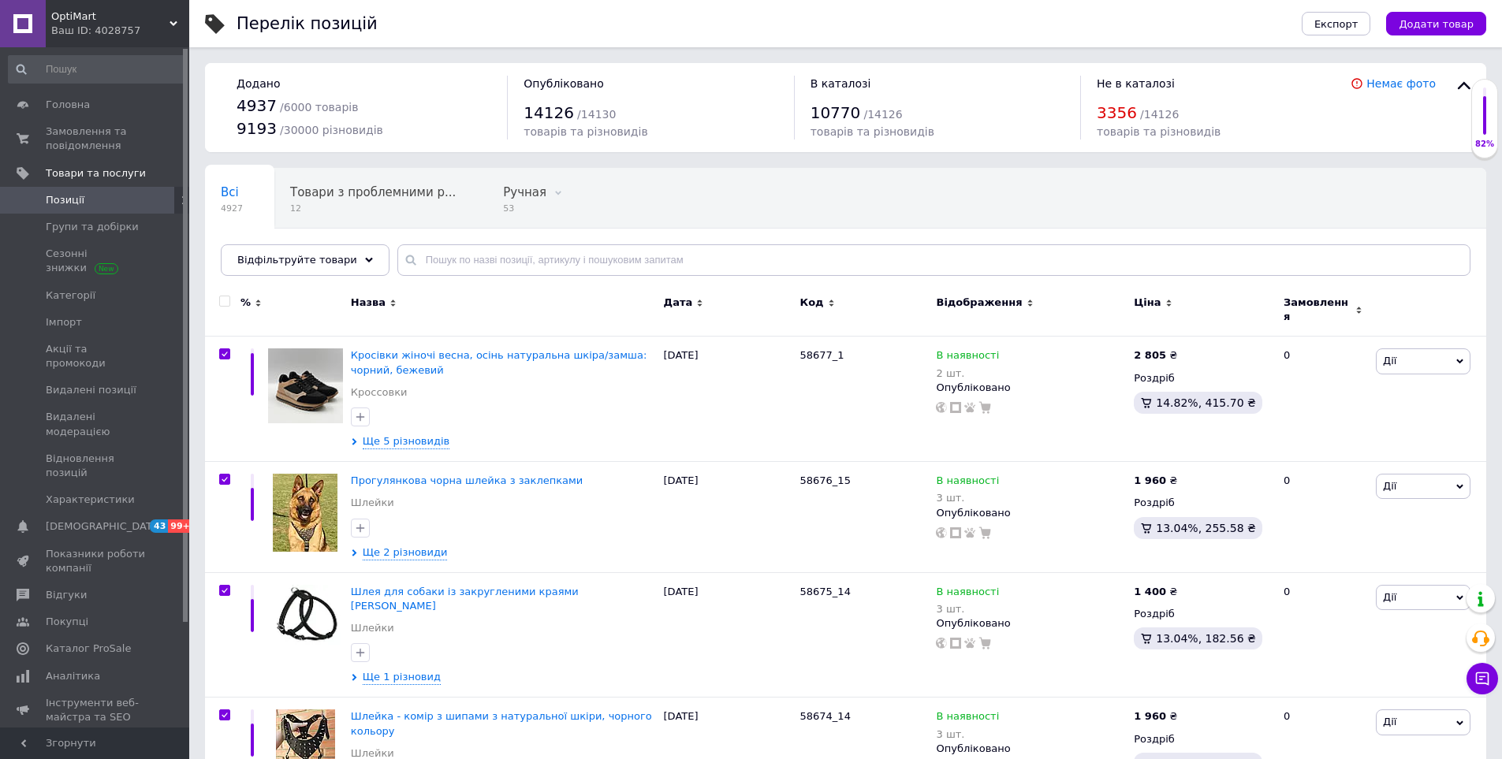
checkbox input "true"
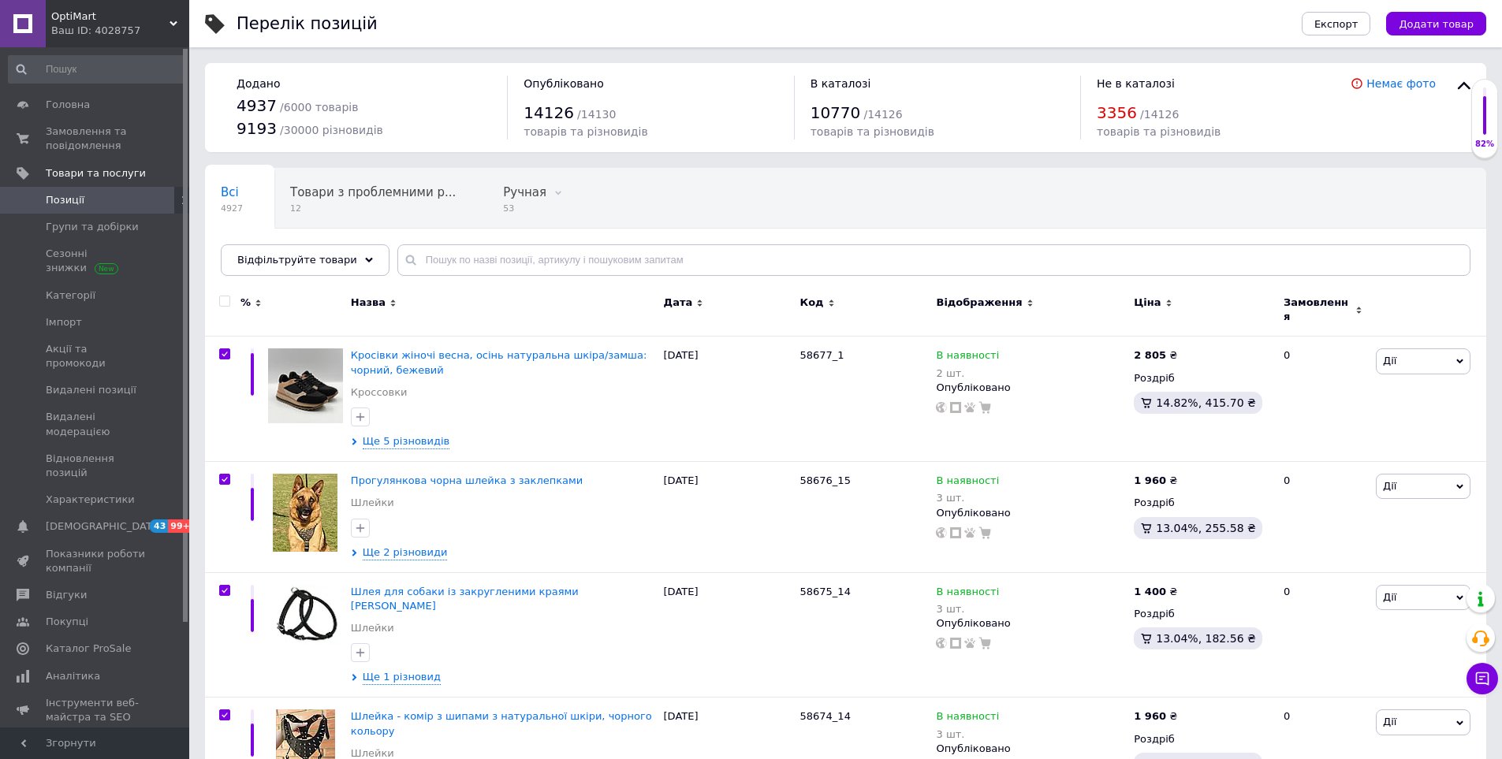
checkbox input "true"
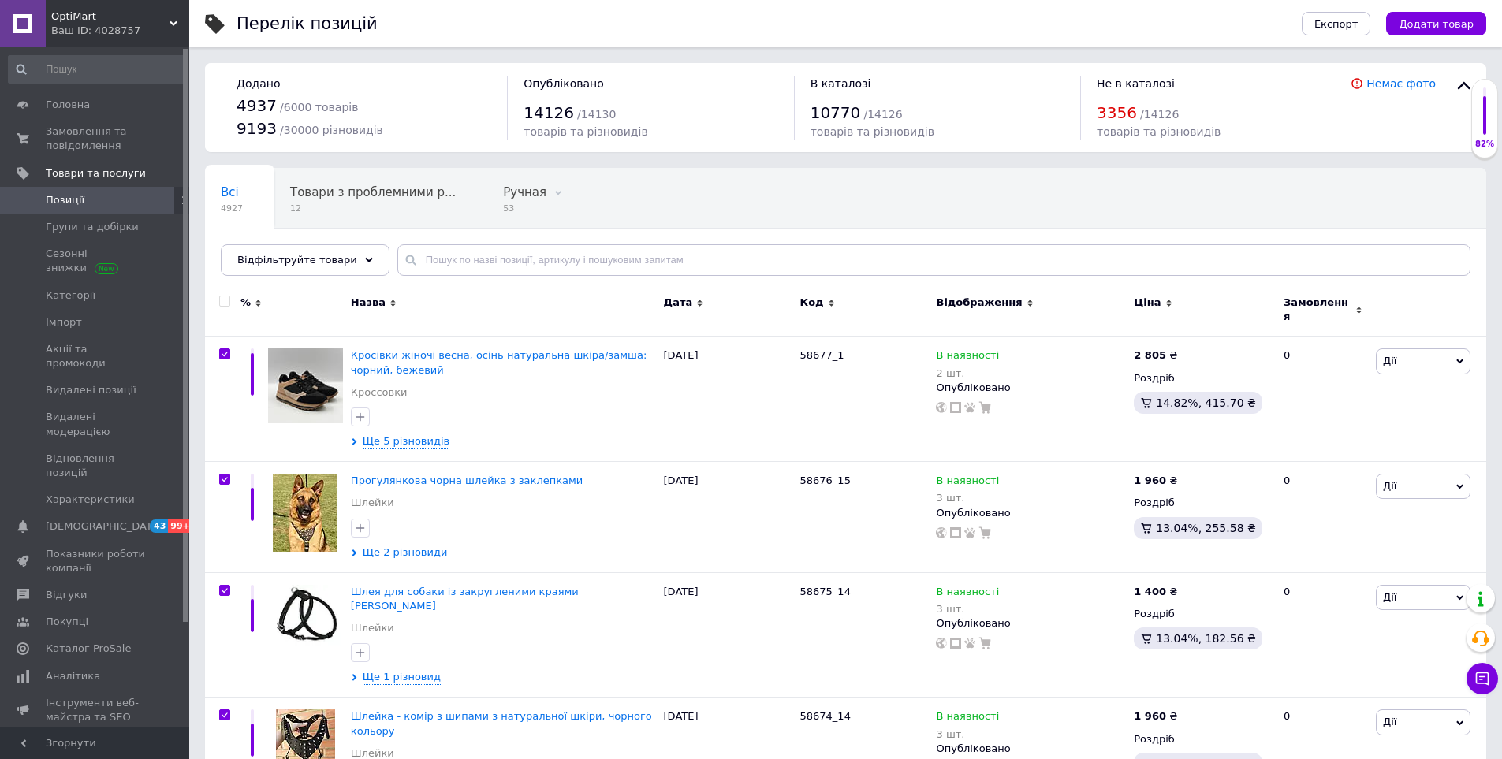
checkbox input "true"
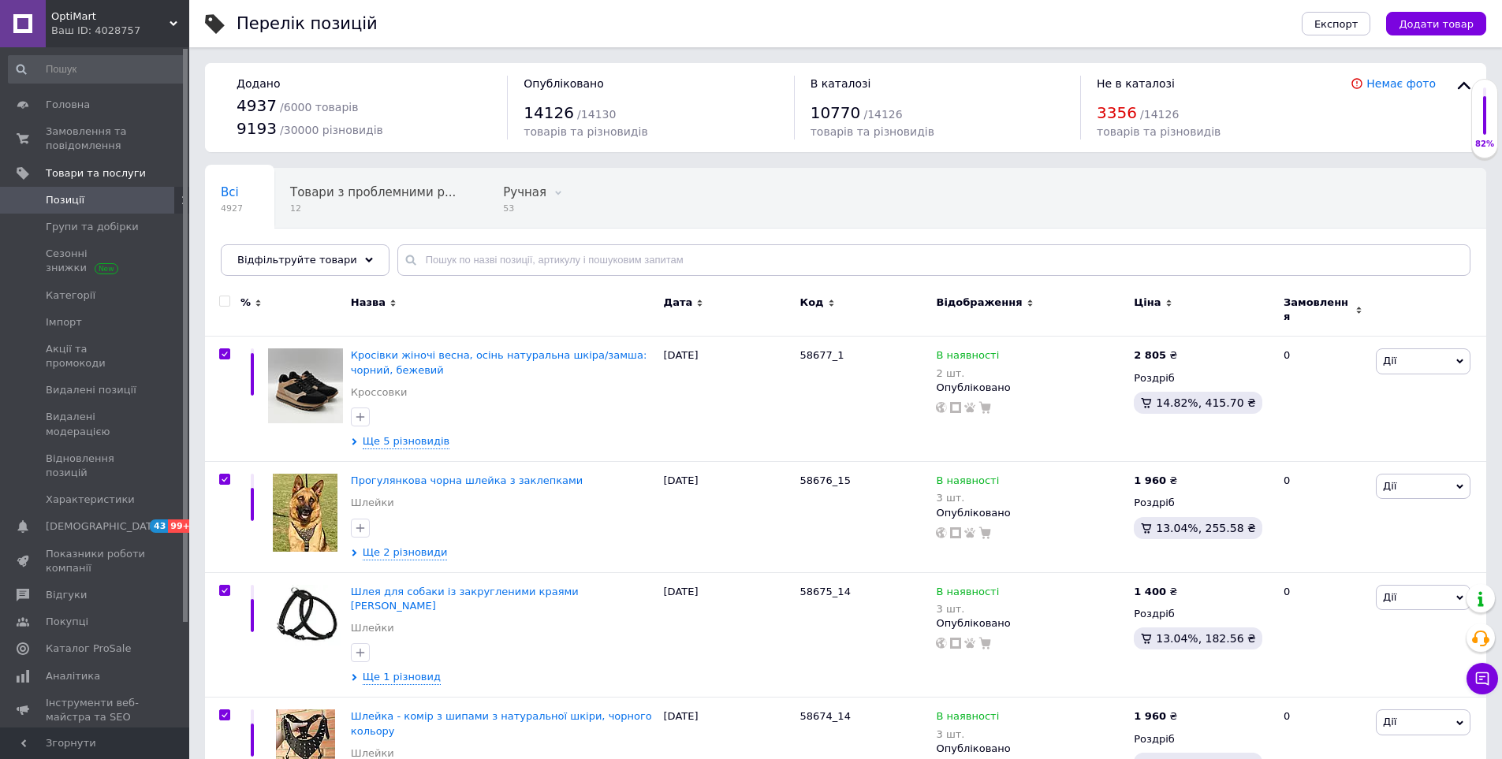
checkbox input "true"
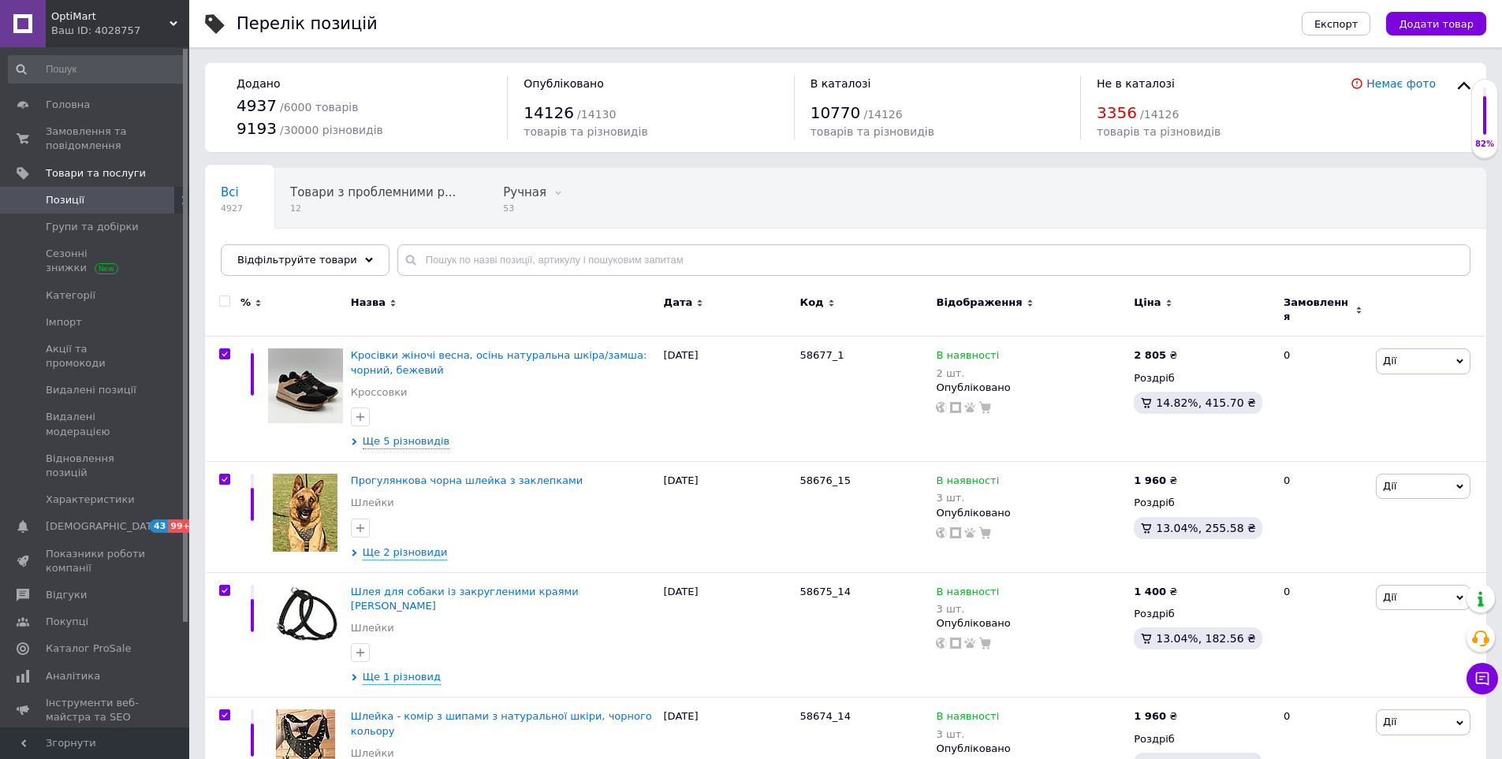
checkbox input "true"
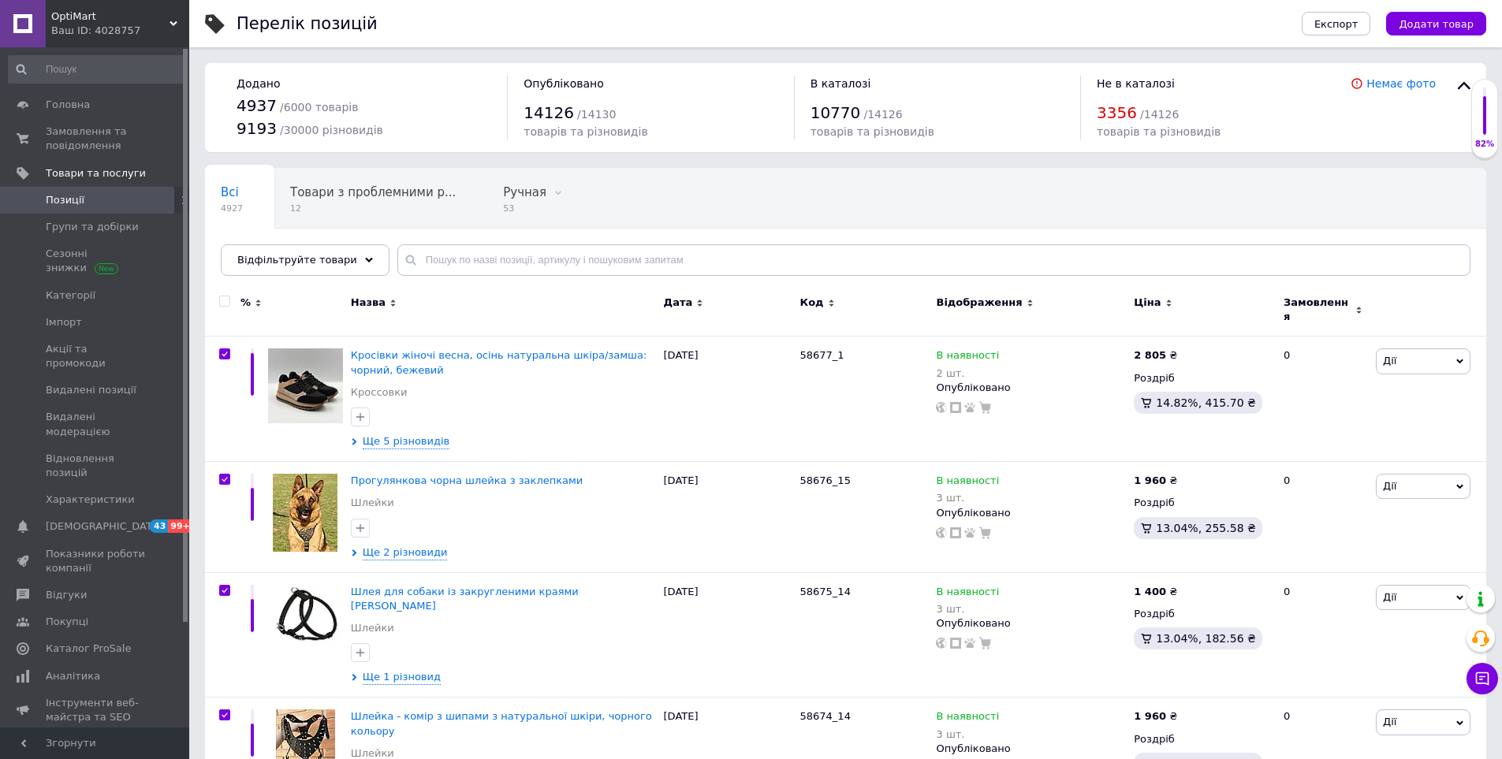
checkbox input "true"
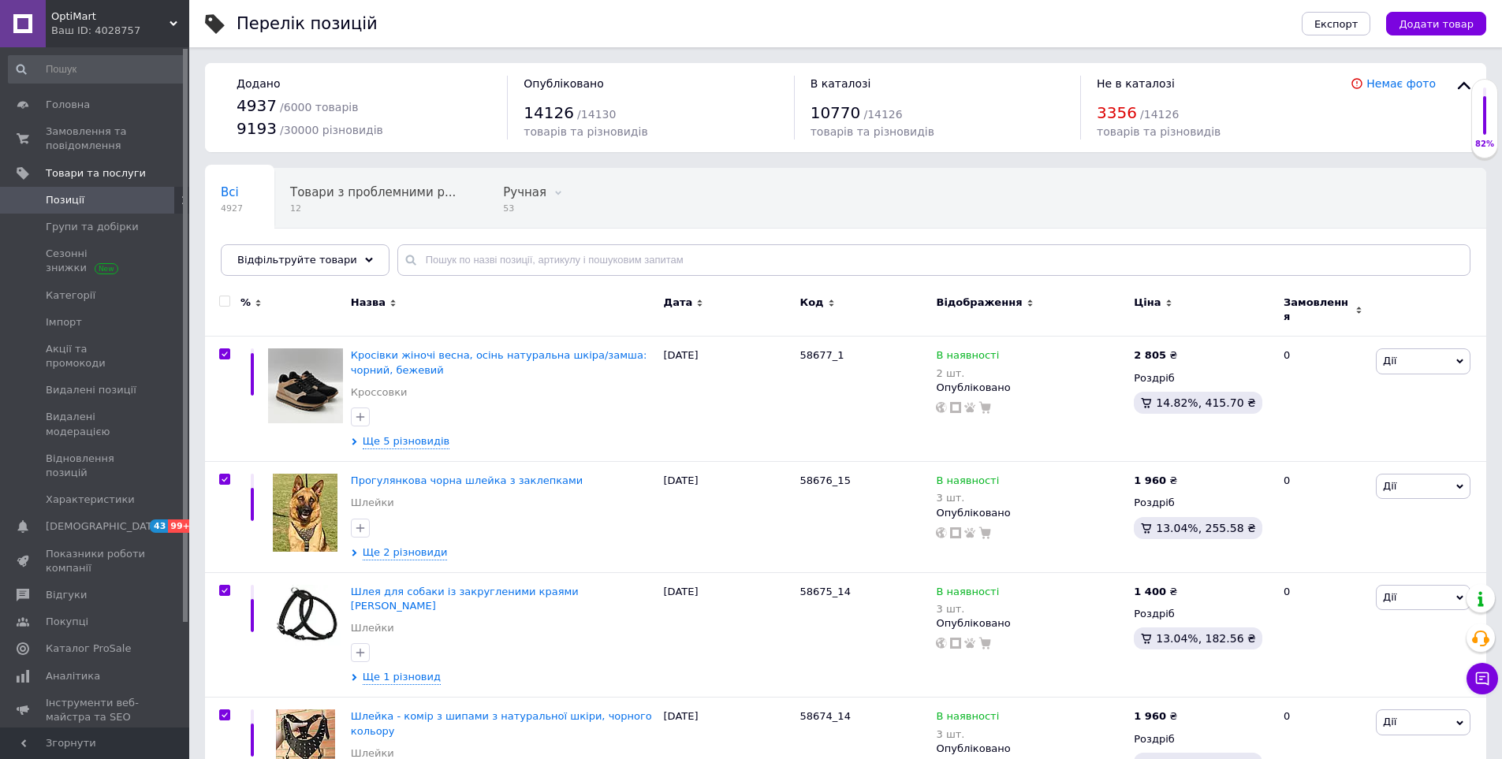
checkbox input "true"
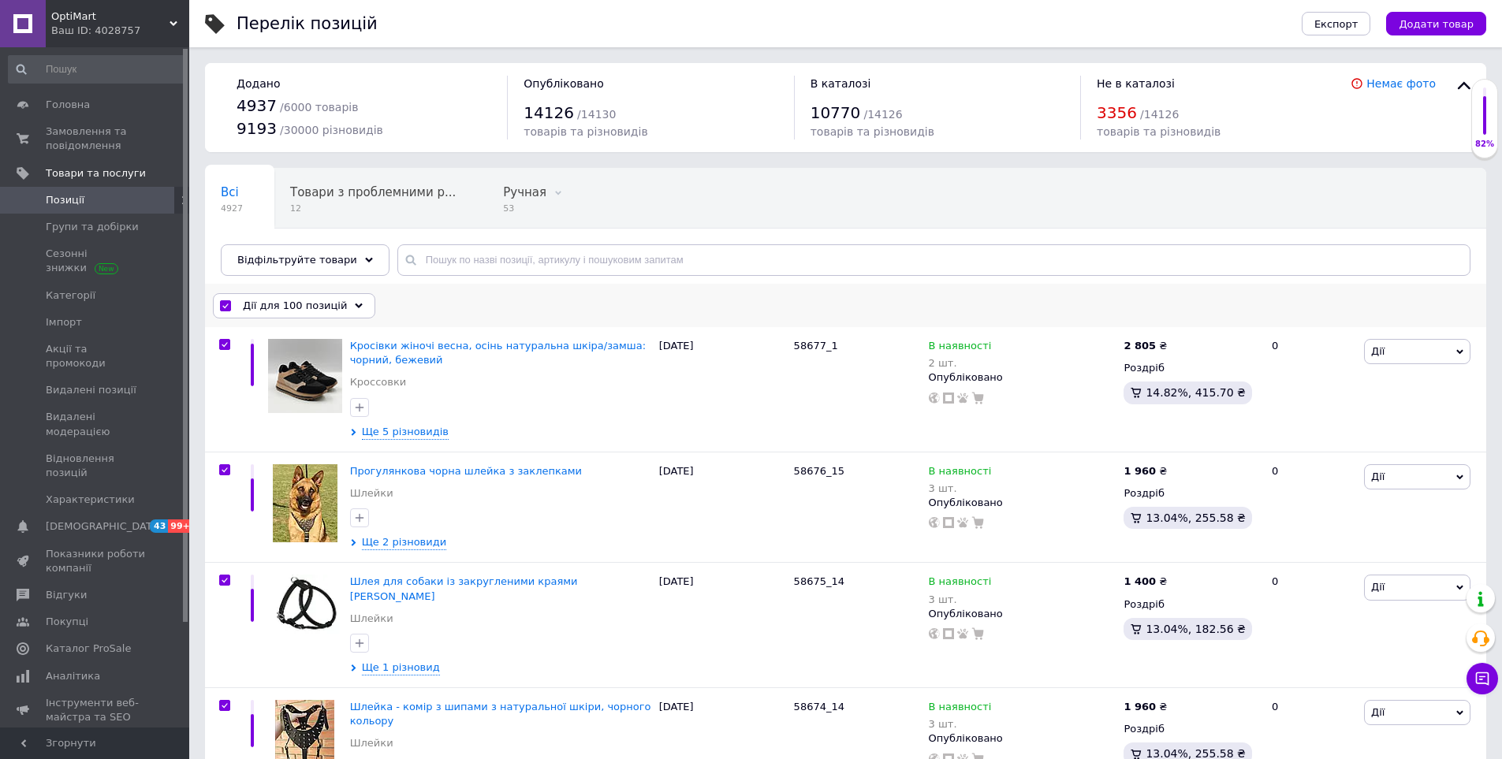
click at [255, 303] on span "Дії для 100 позицій" at bounding box center [295, 306] width 104 height 14
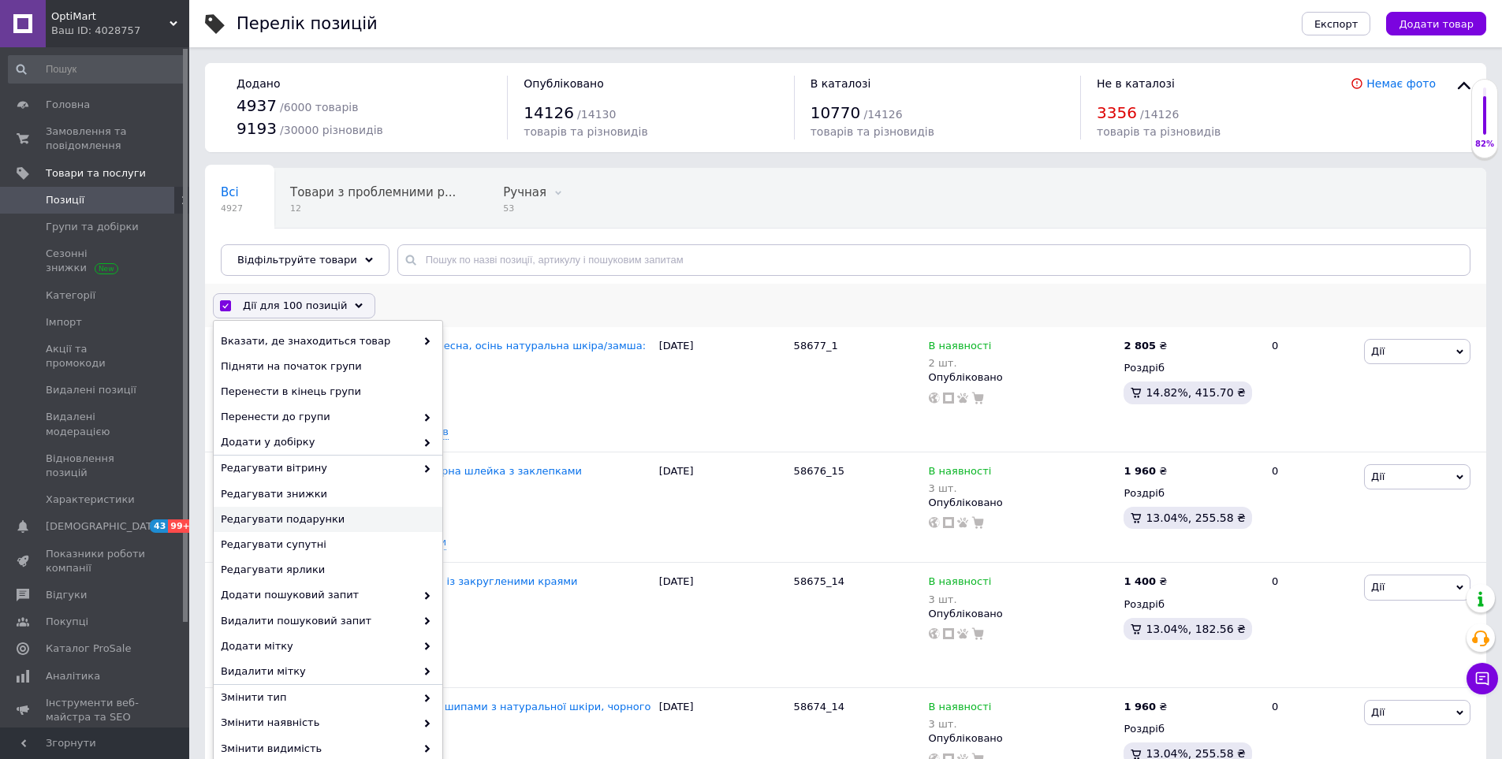
scroll to position [236, 0]
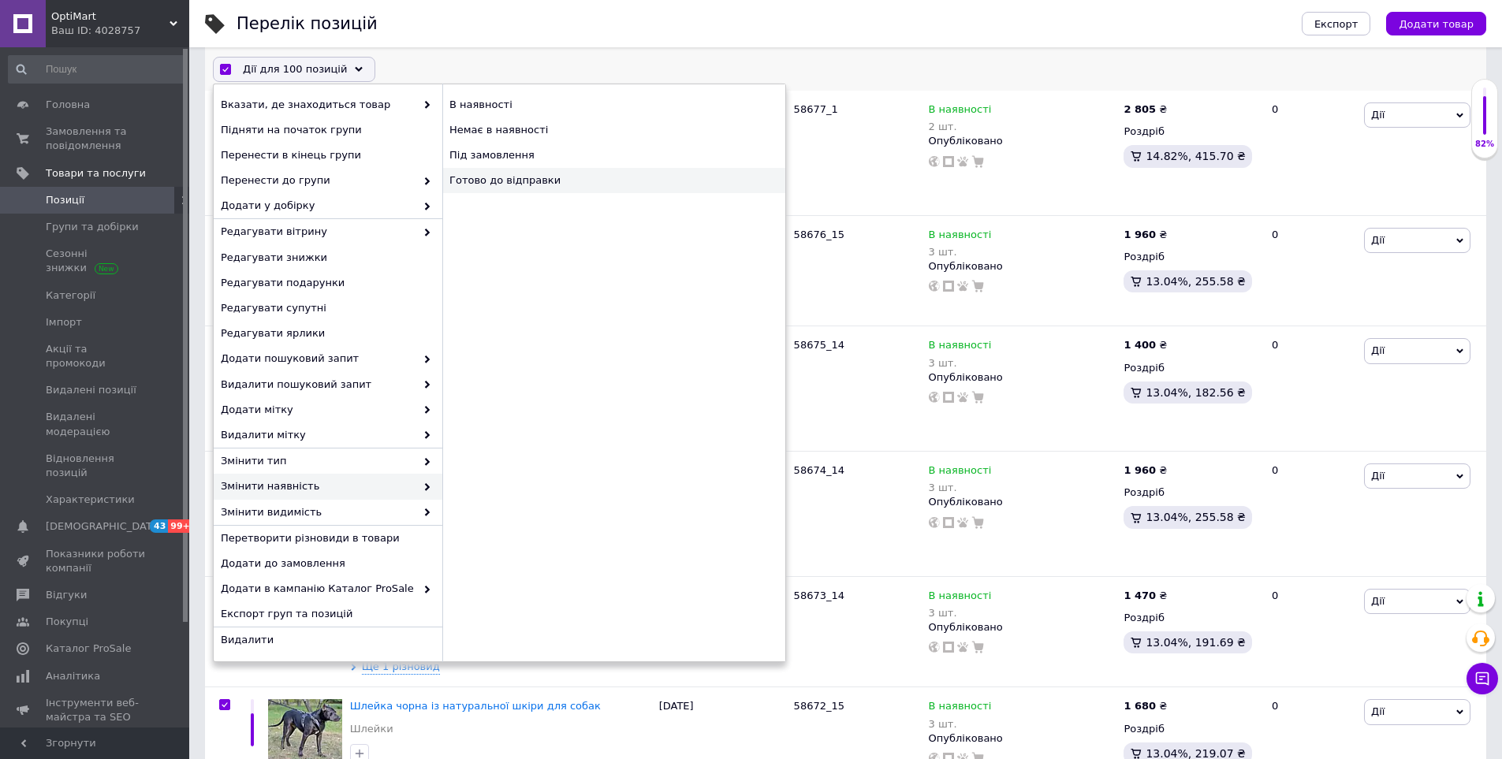
click at [488, 188] on div "Готово до відправки" at bounding box center [613, 180] width 343 height 25
checkbox input "false"
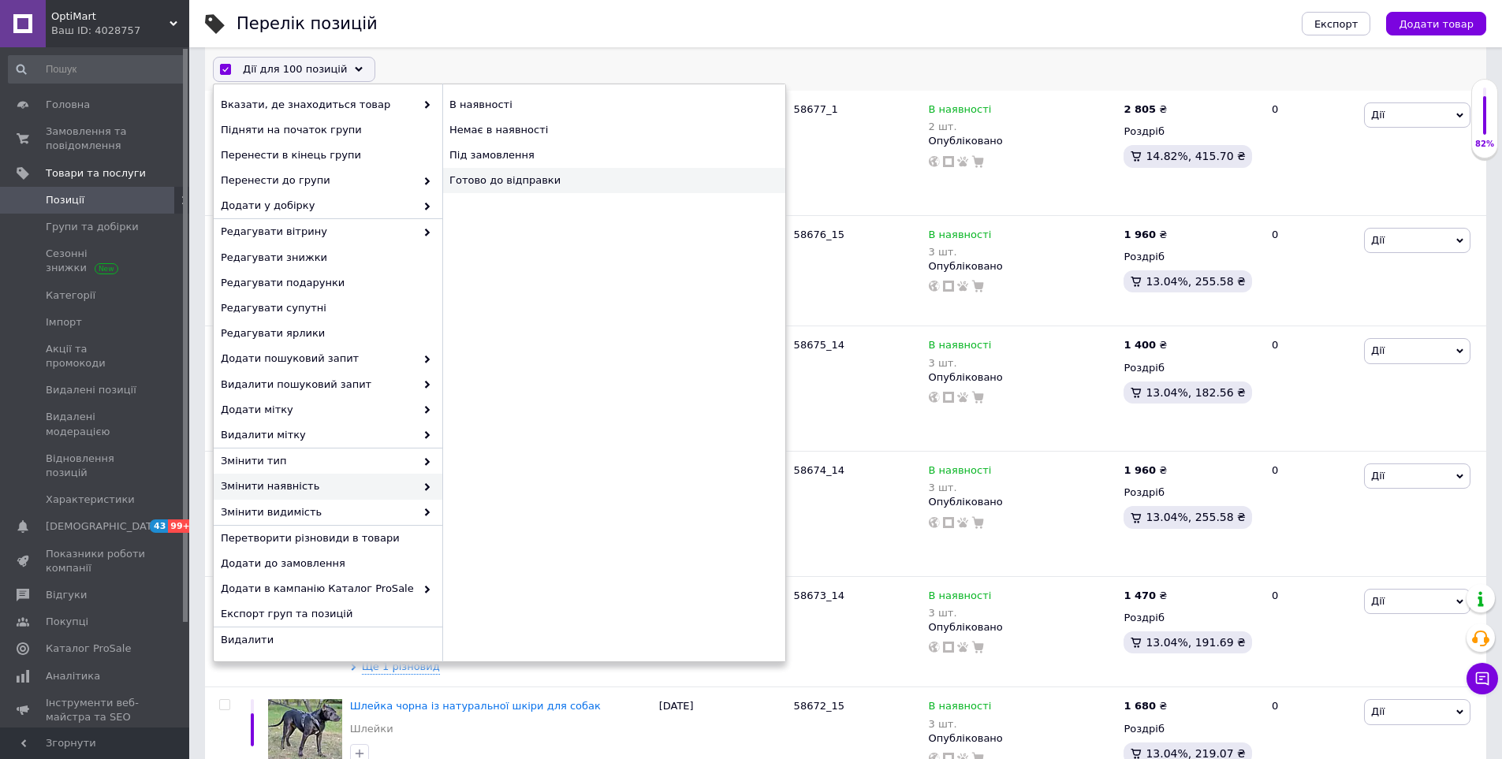
checkbox input "false"
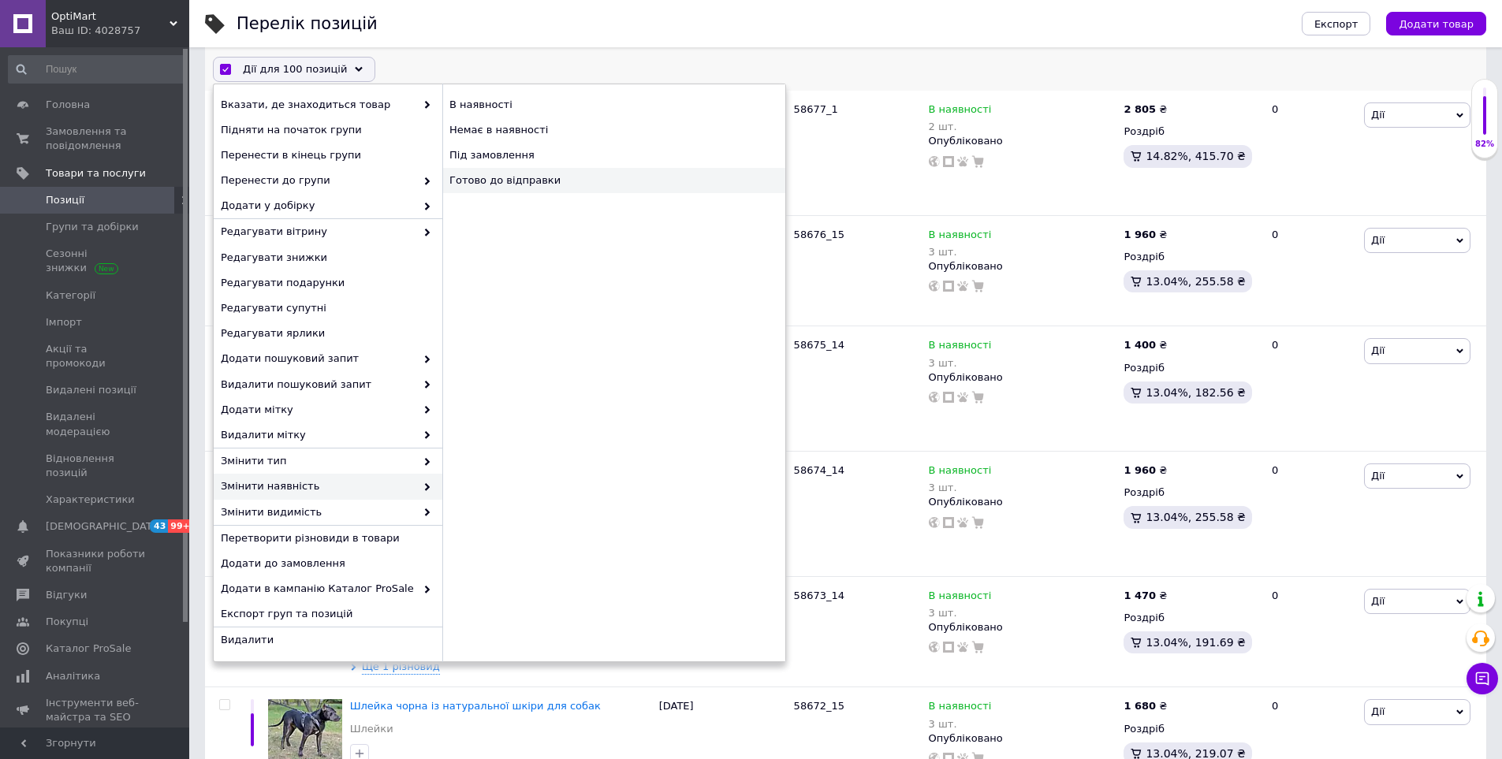
checkbox input "false"
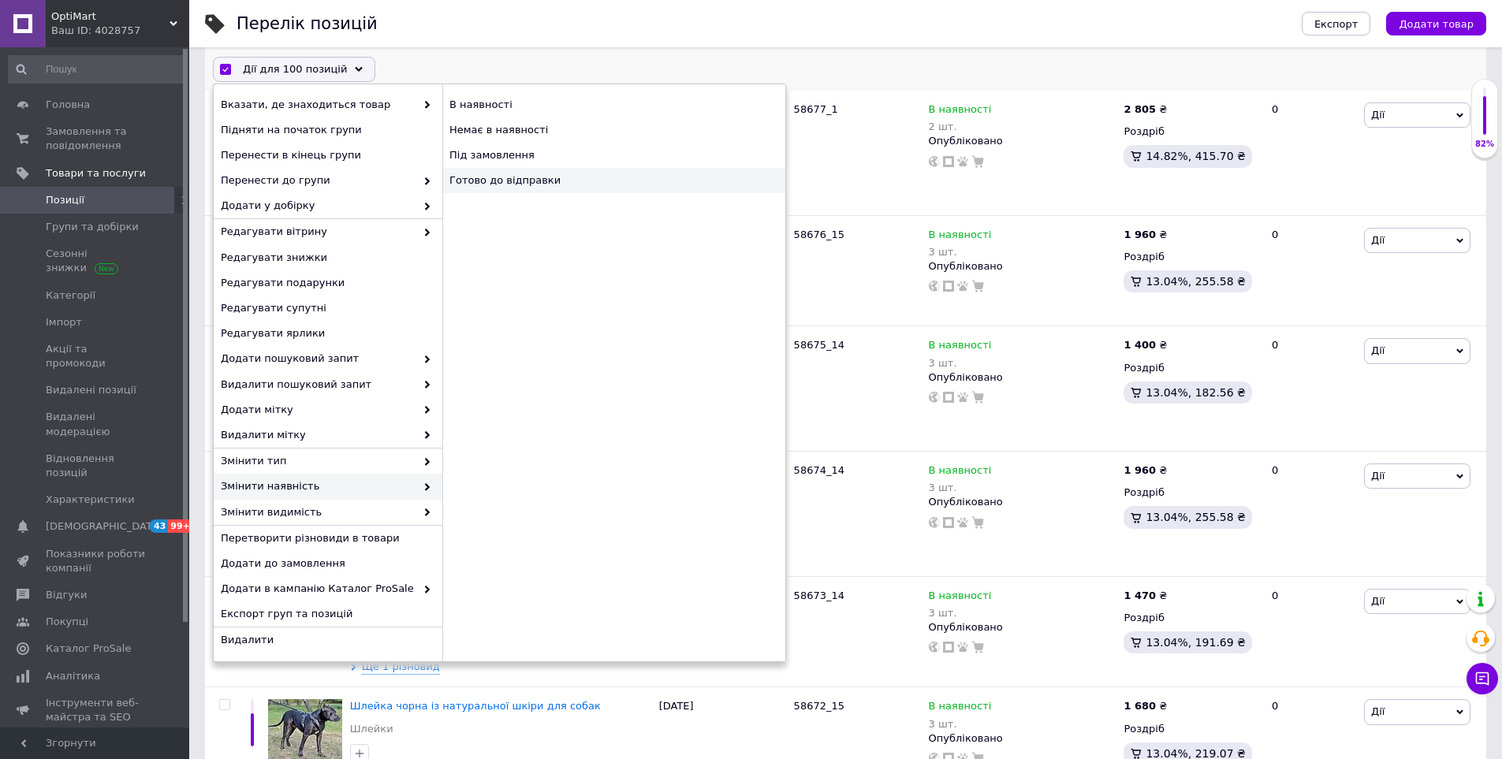
checkbox input "false"
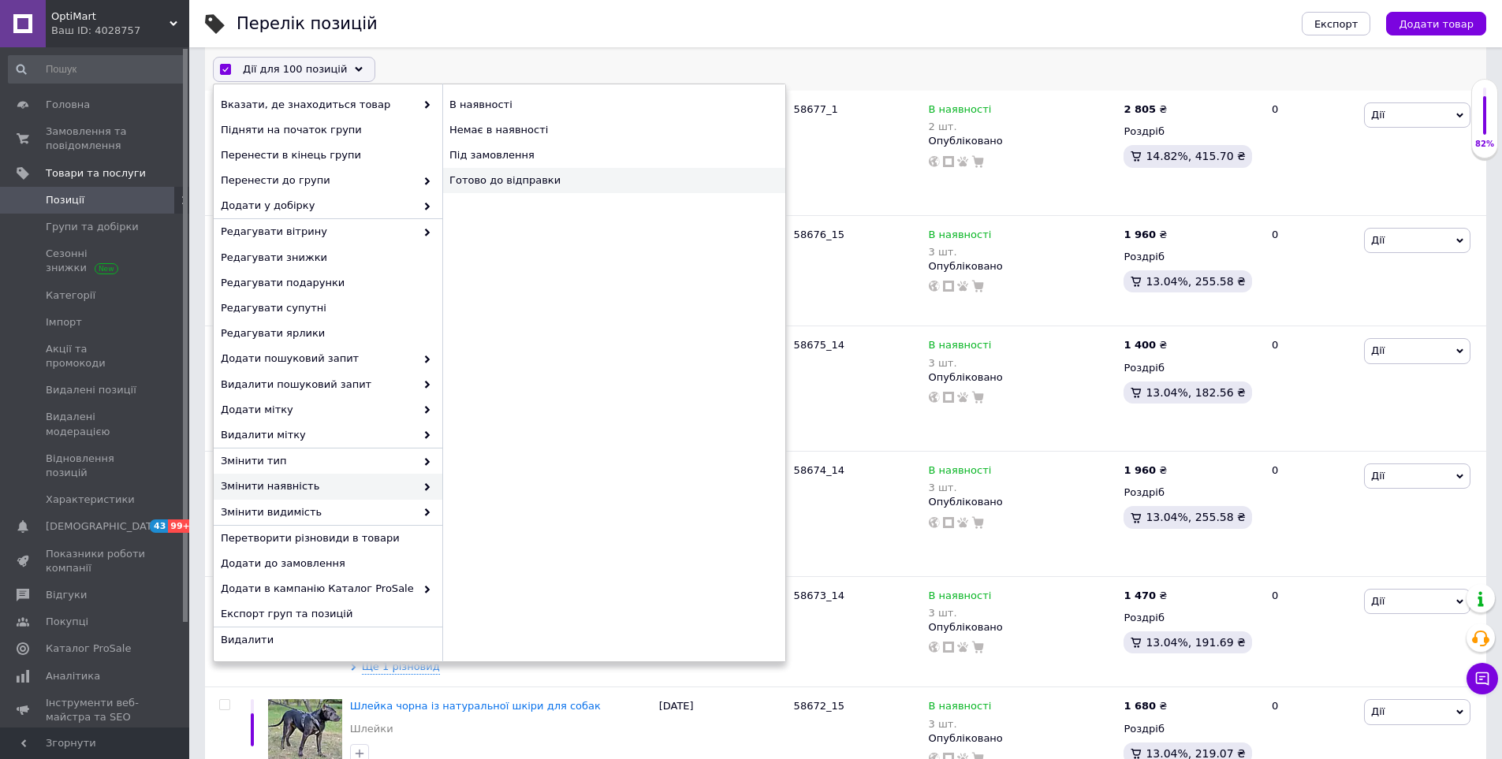
checkbox input "false"
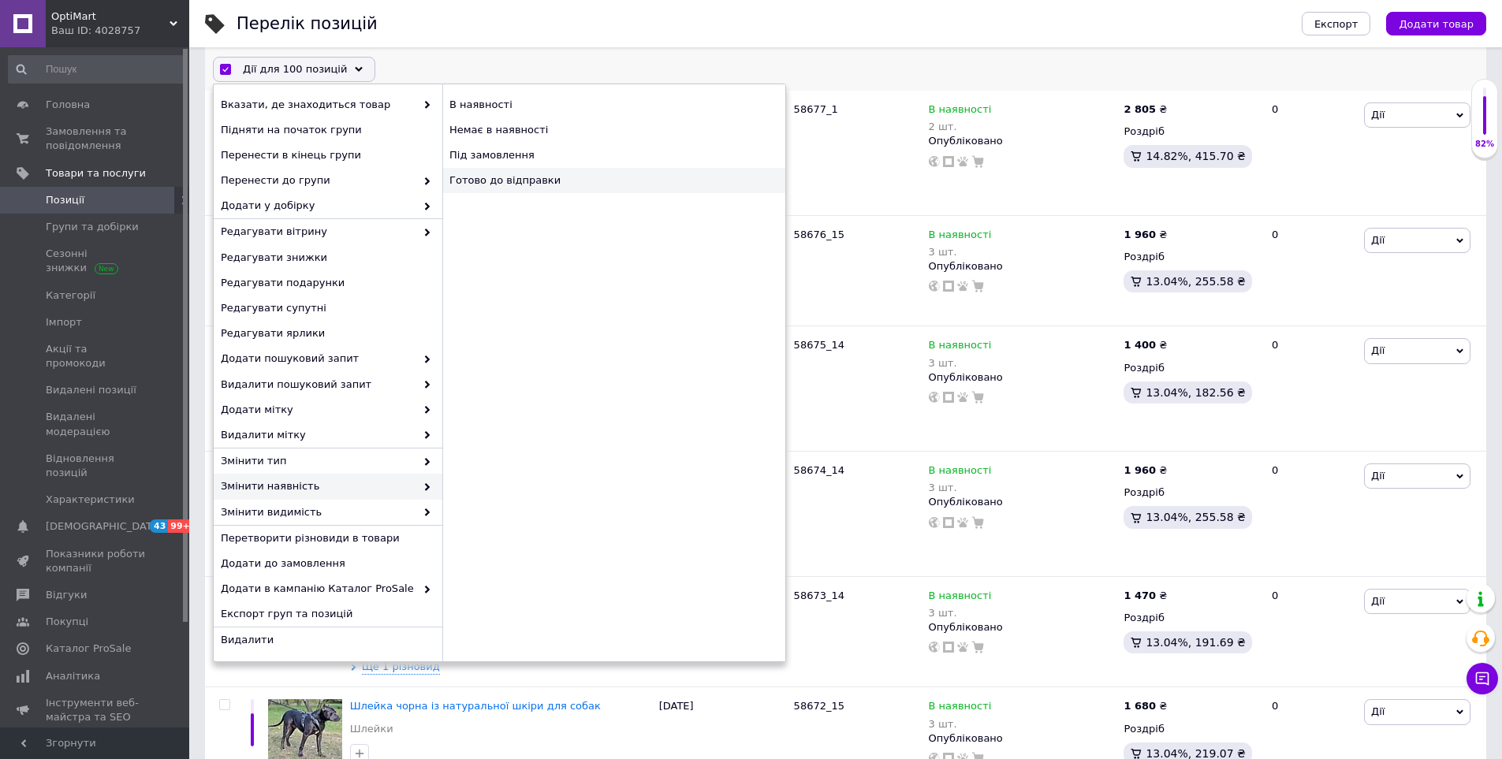
checkbox input "false"
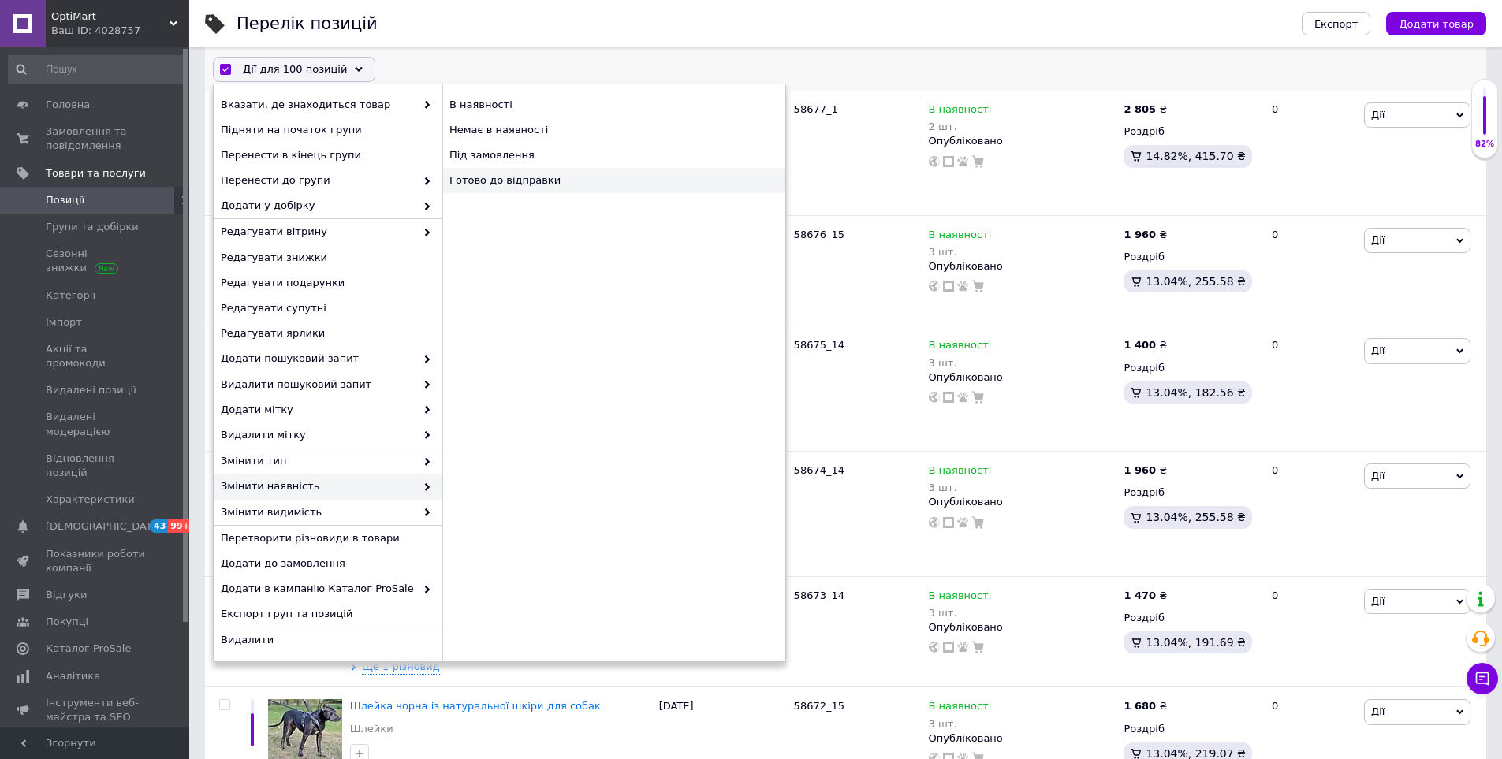
checkbox input "false"
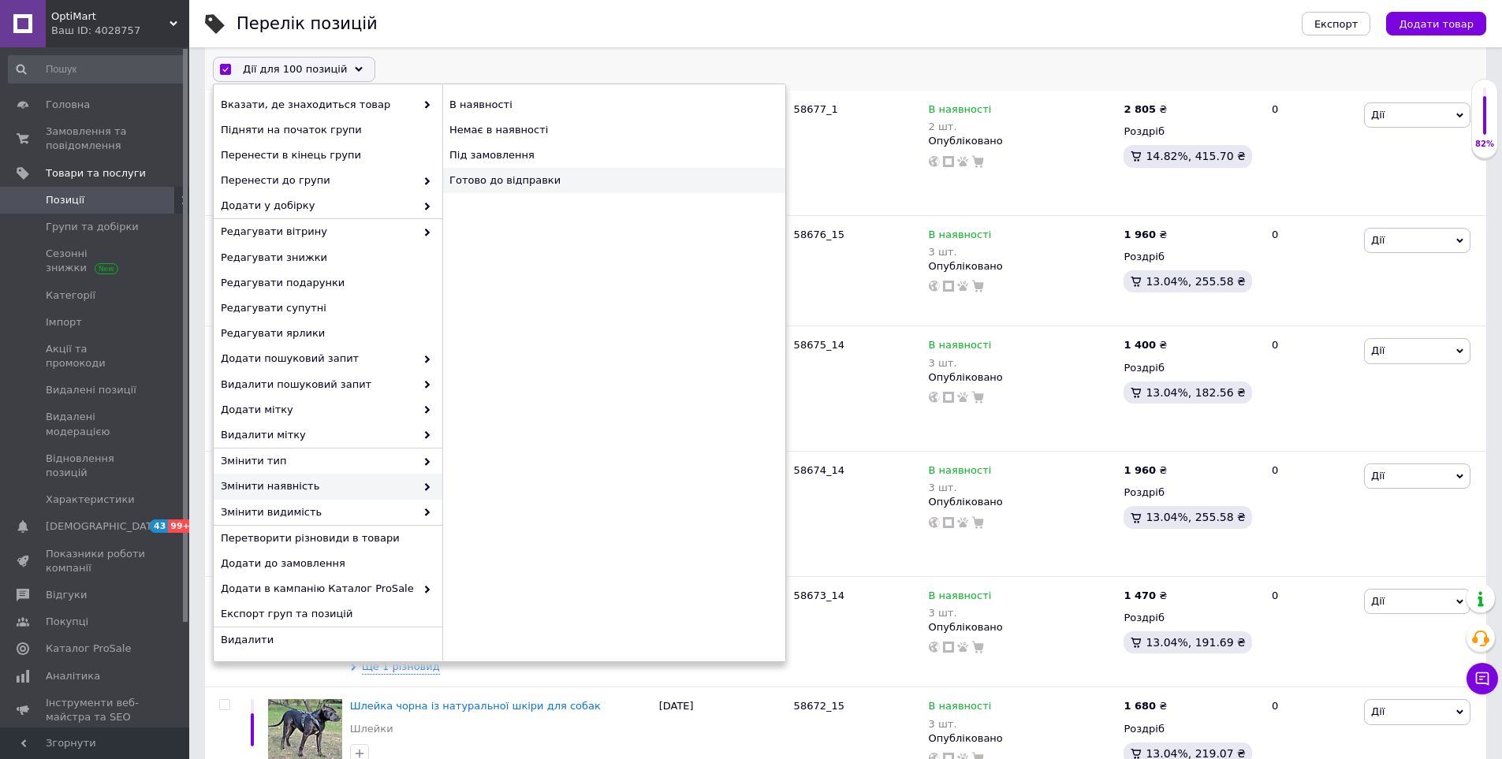
checkbox input "false"
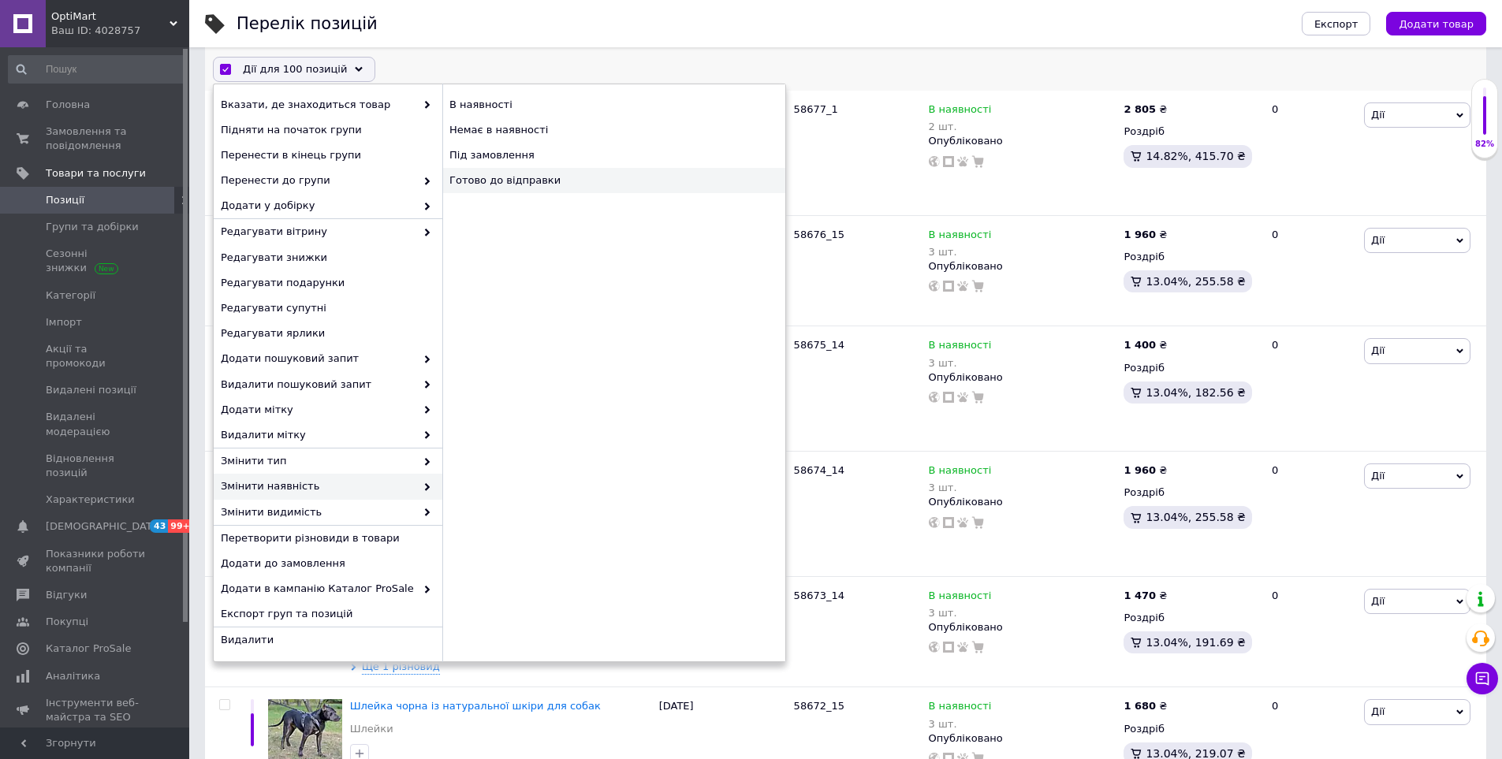
checkbox input "false"
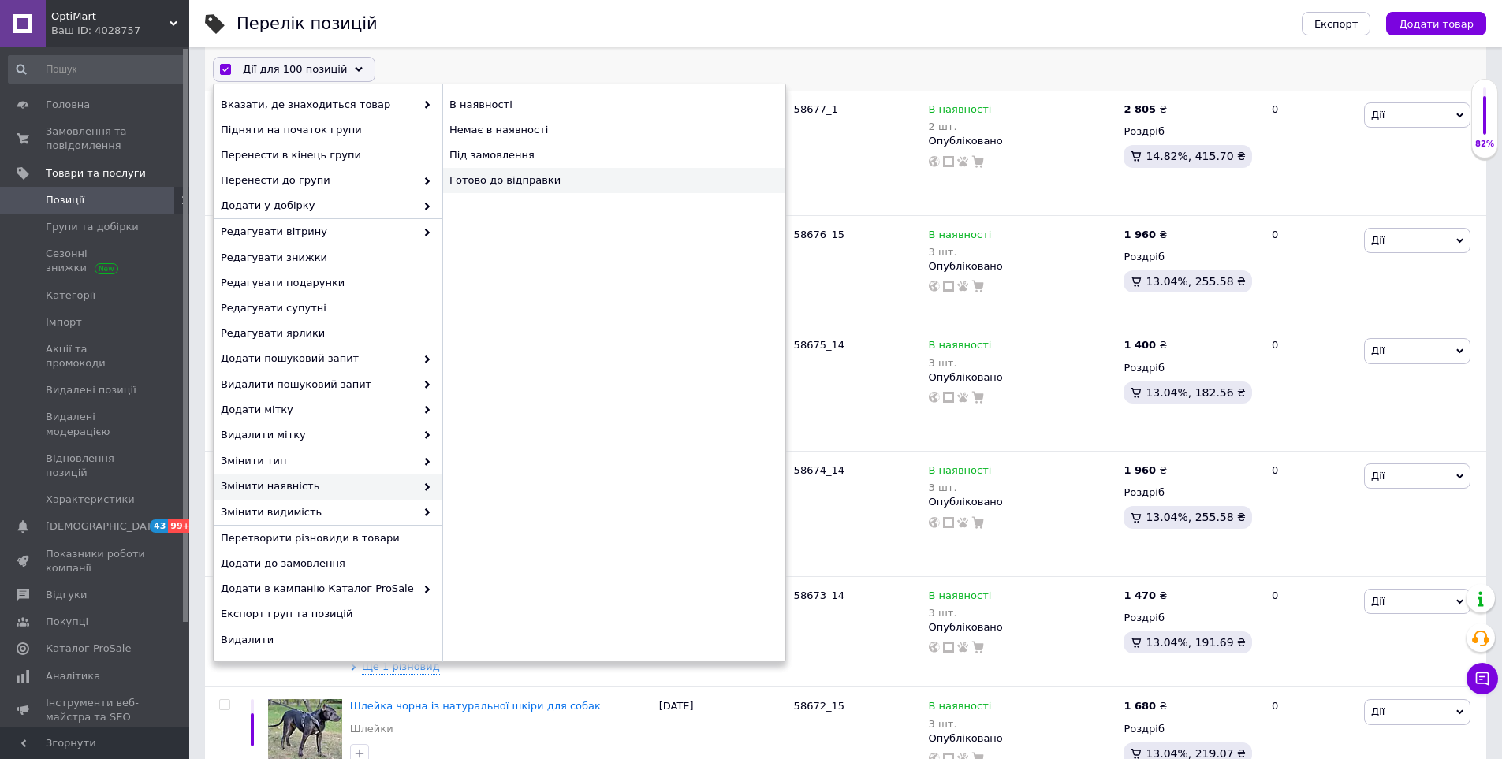
checkbox input "false"
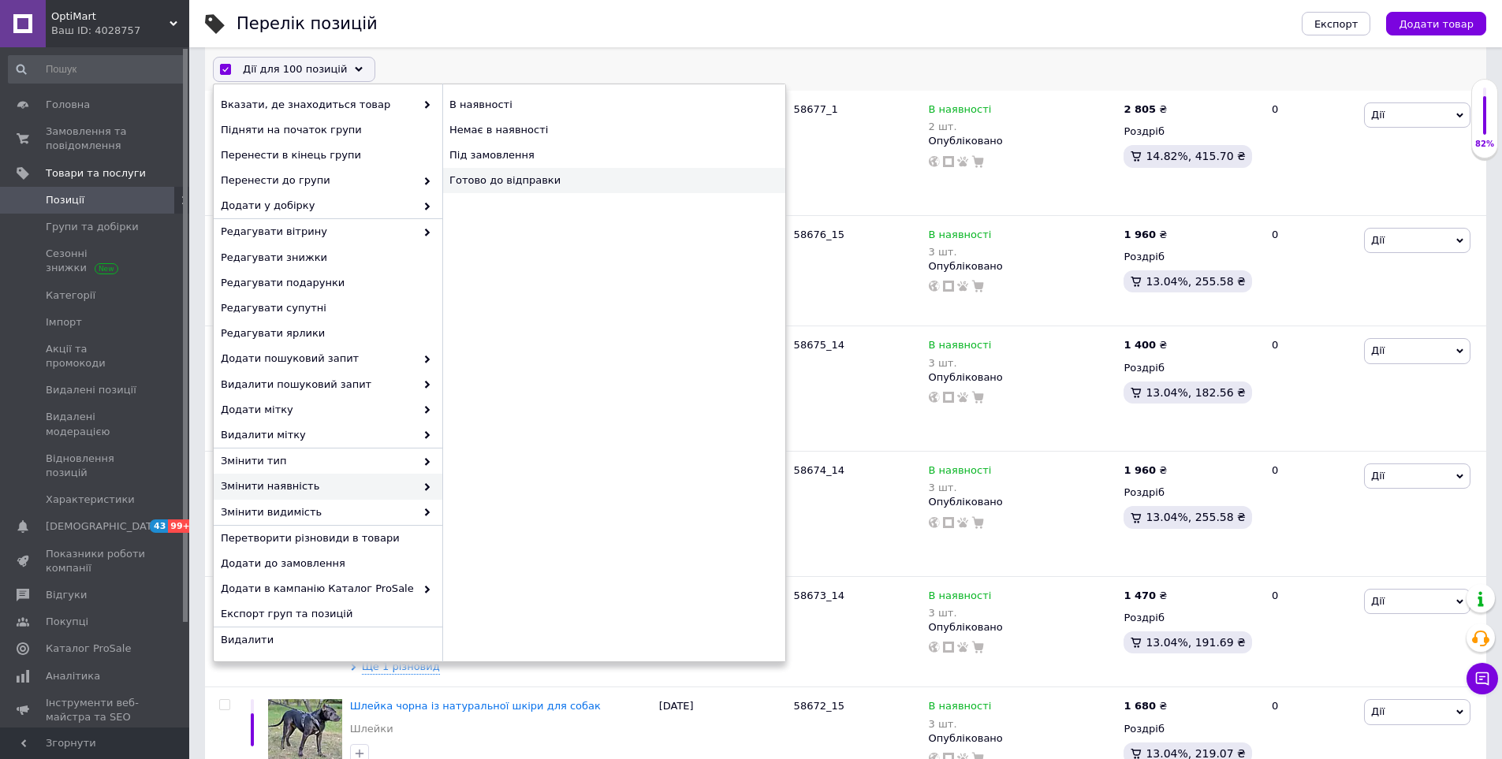
checkbox input "false"
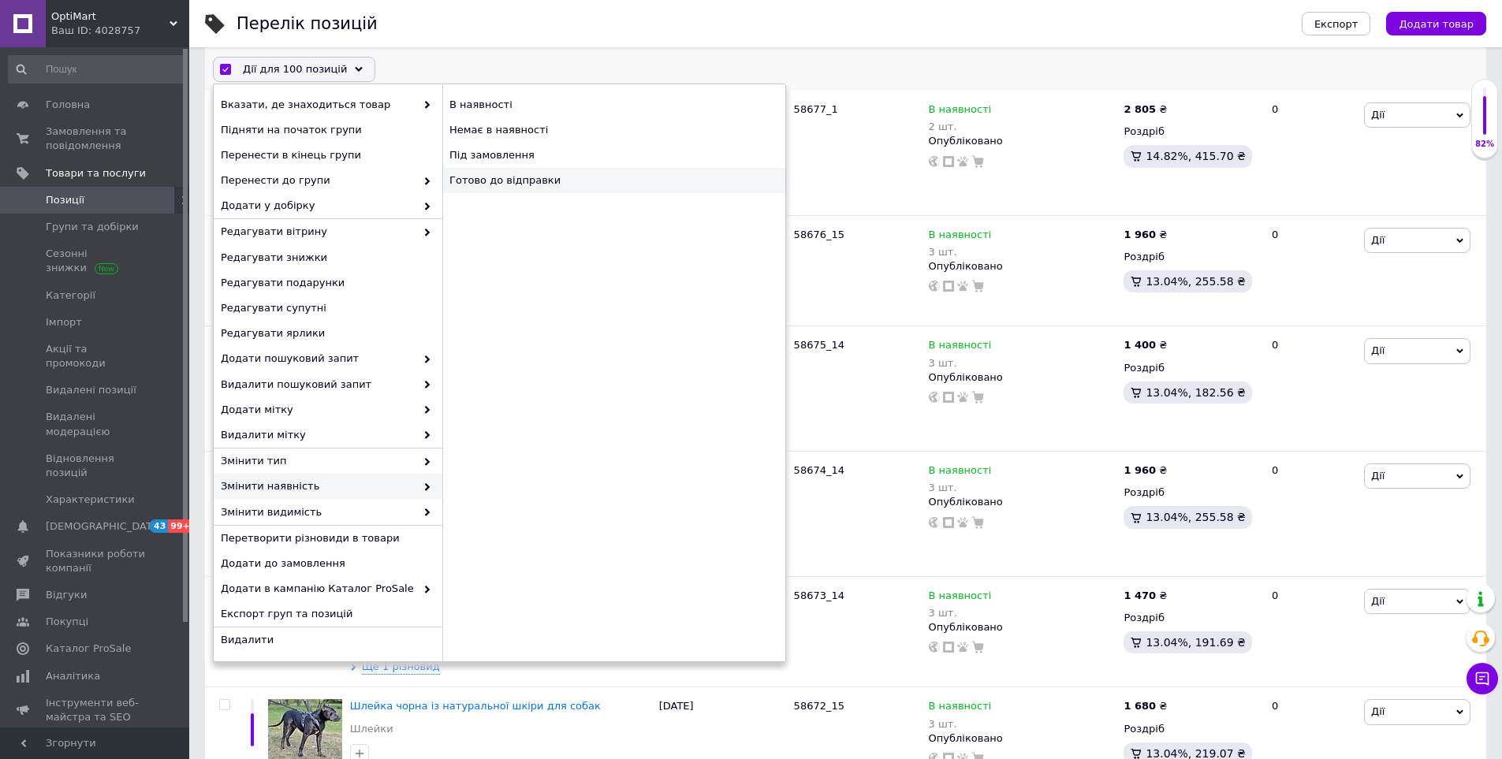
checkbox input "false"
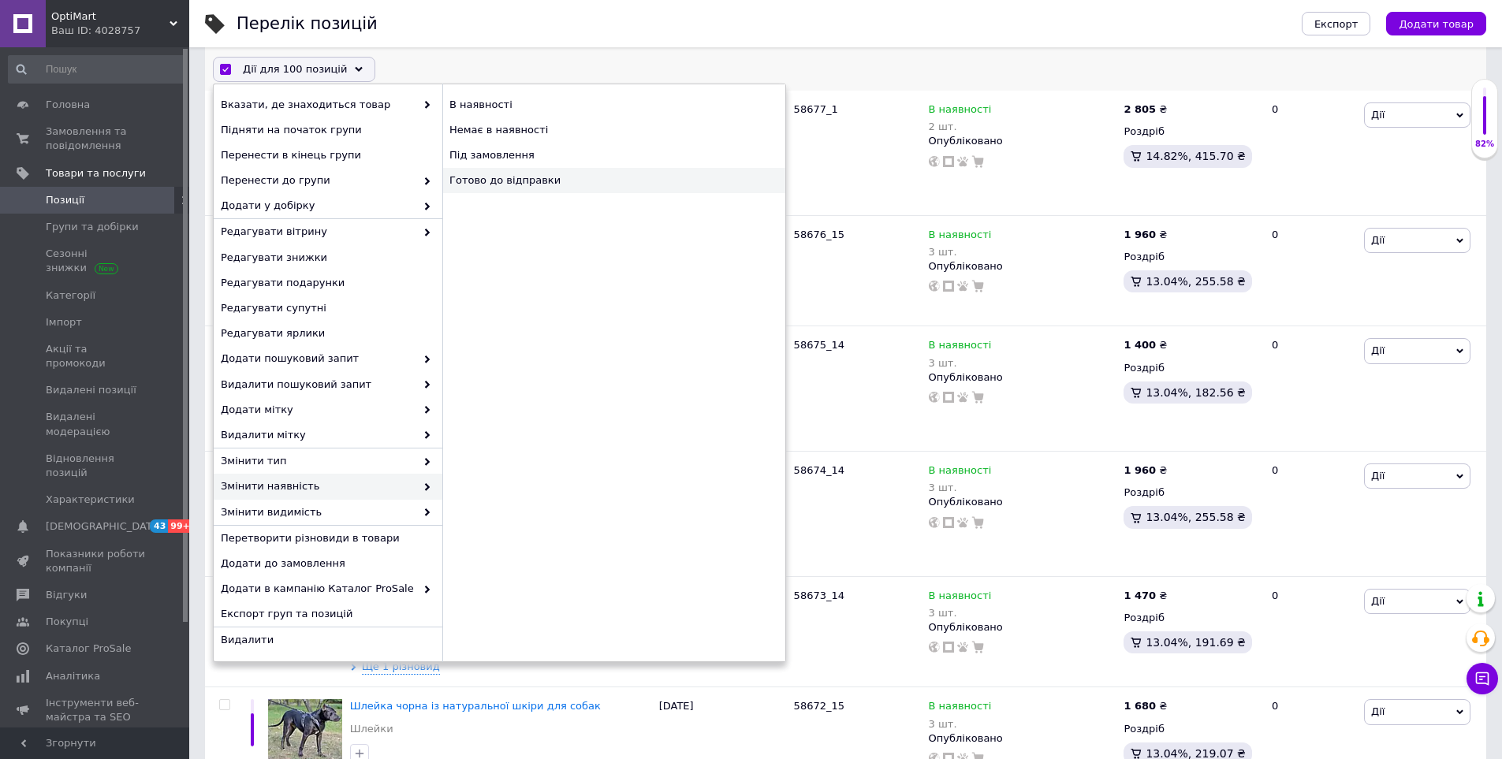
checkbox input "false"
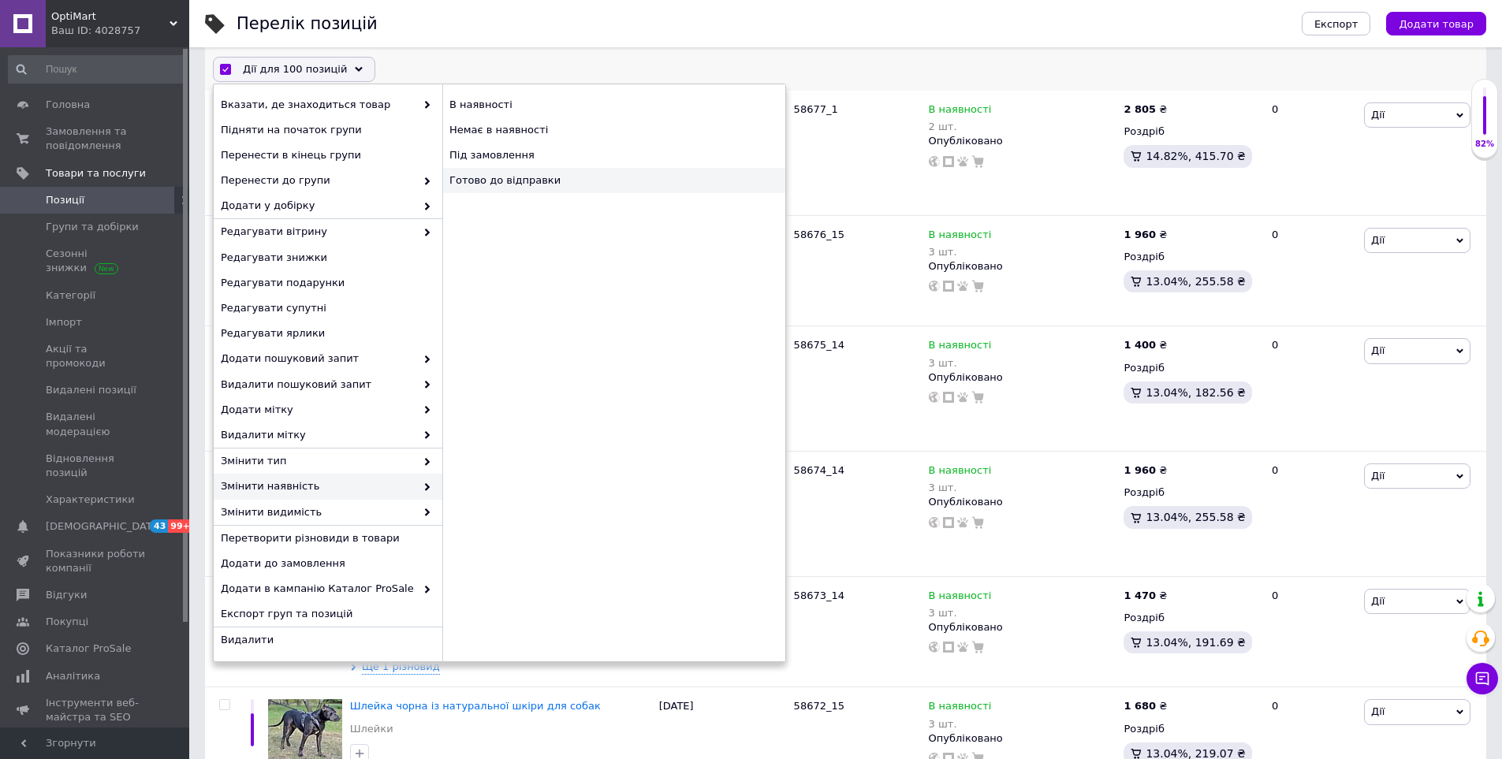
checkbox input "false"
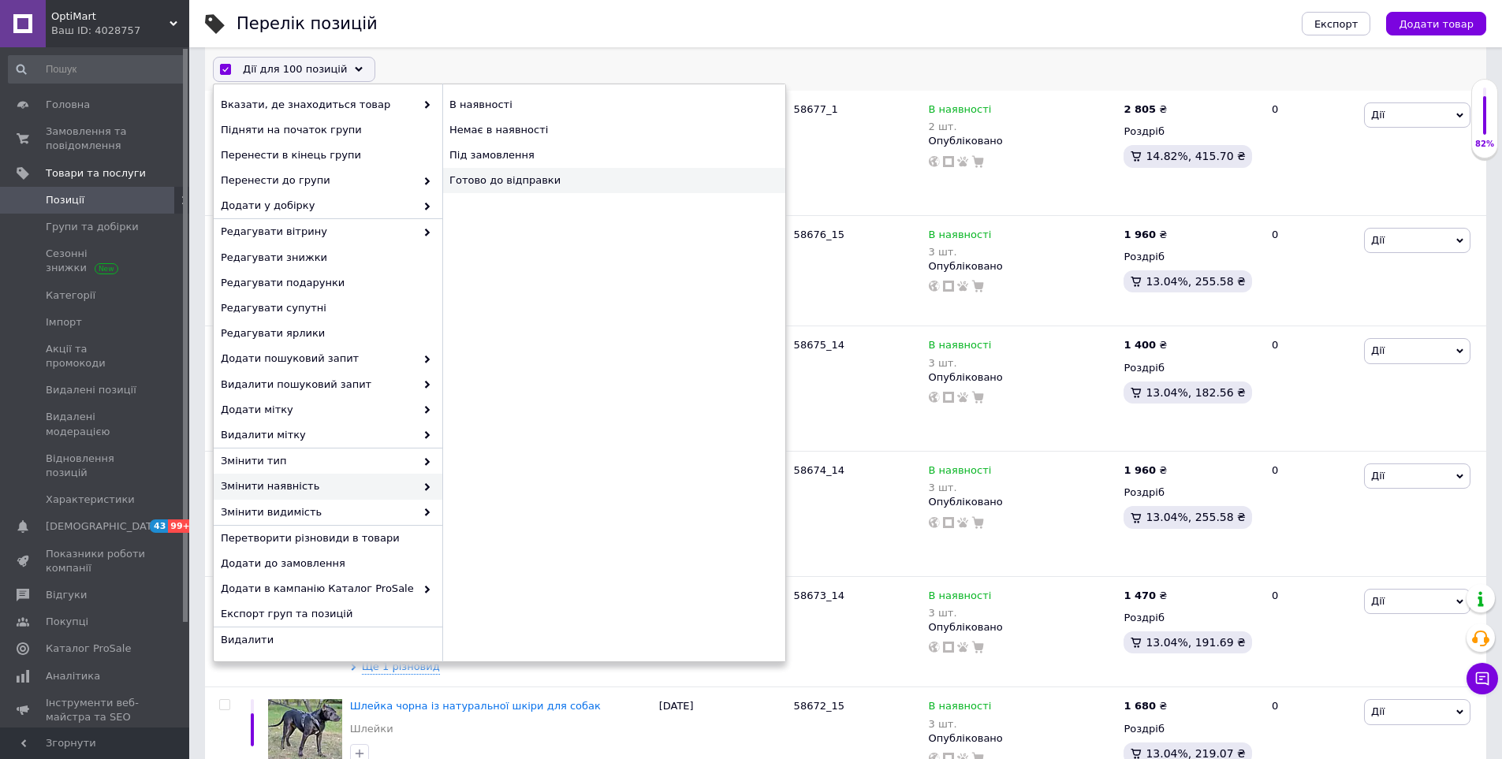
checkbox input "false"
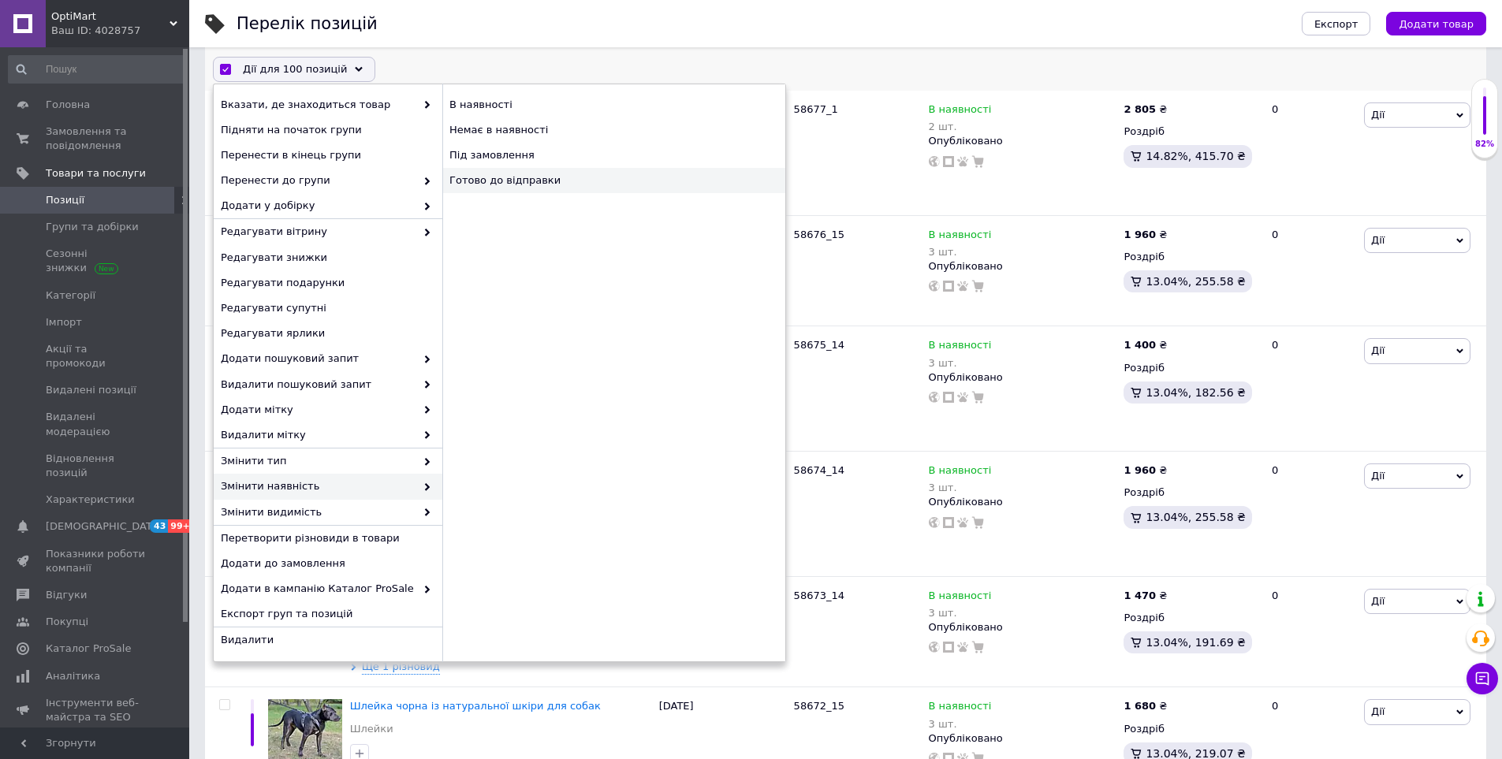
checkbox input "false"
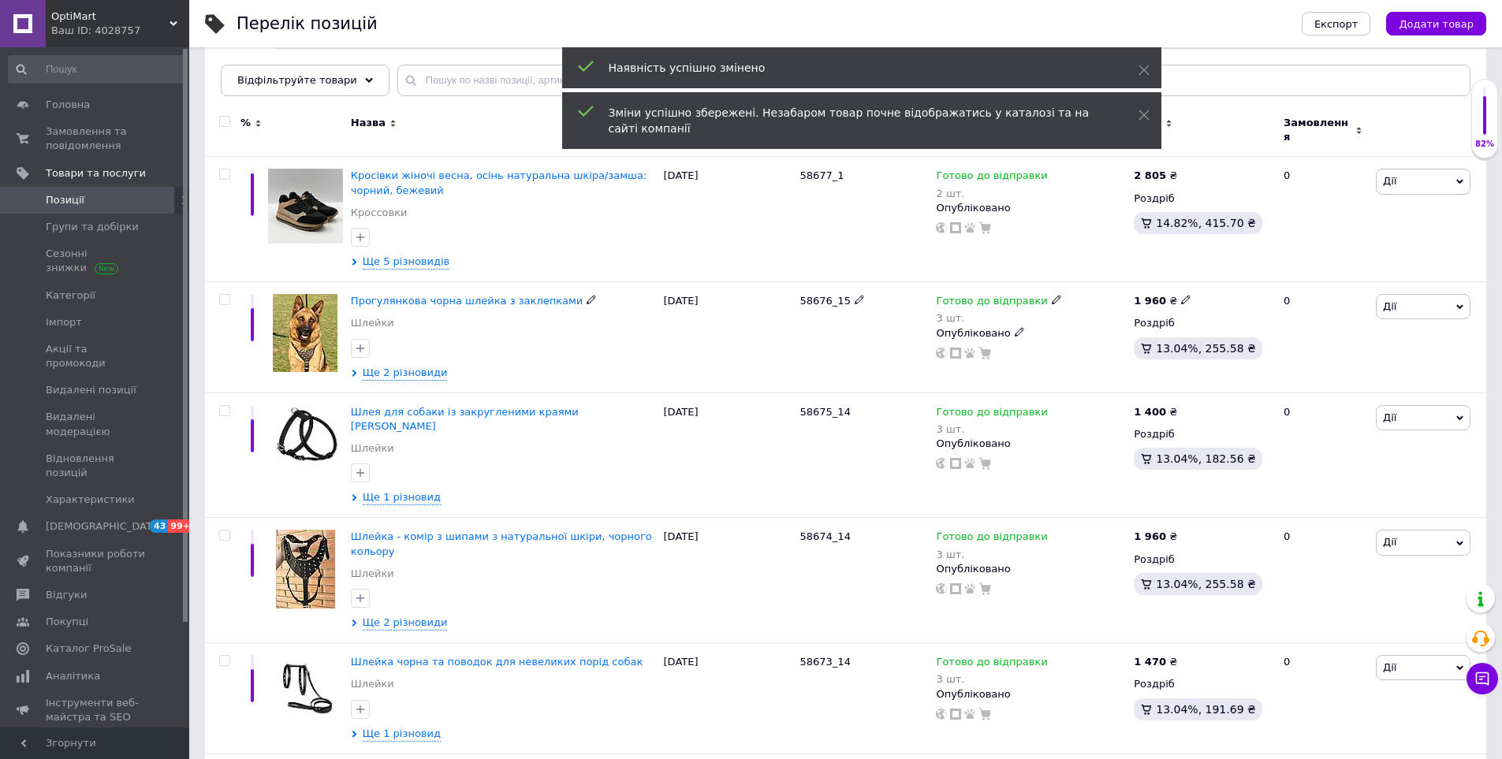
scroll to position [0, 0]
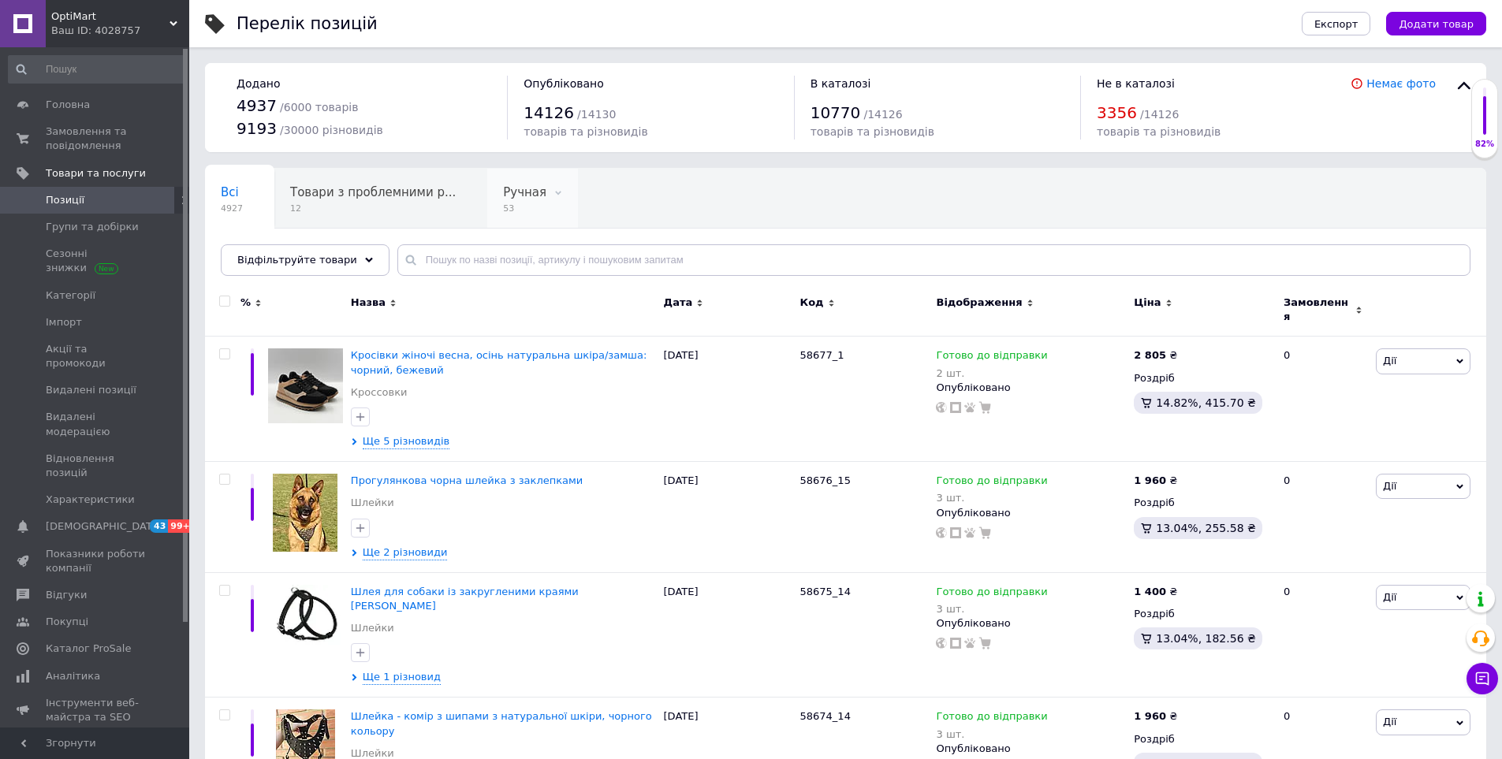
click at [503, 192] on span "Ручная" at bounding box center [524, 192] width 43 height 14
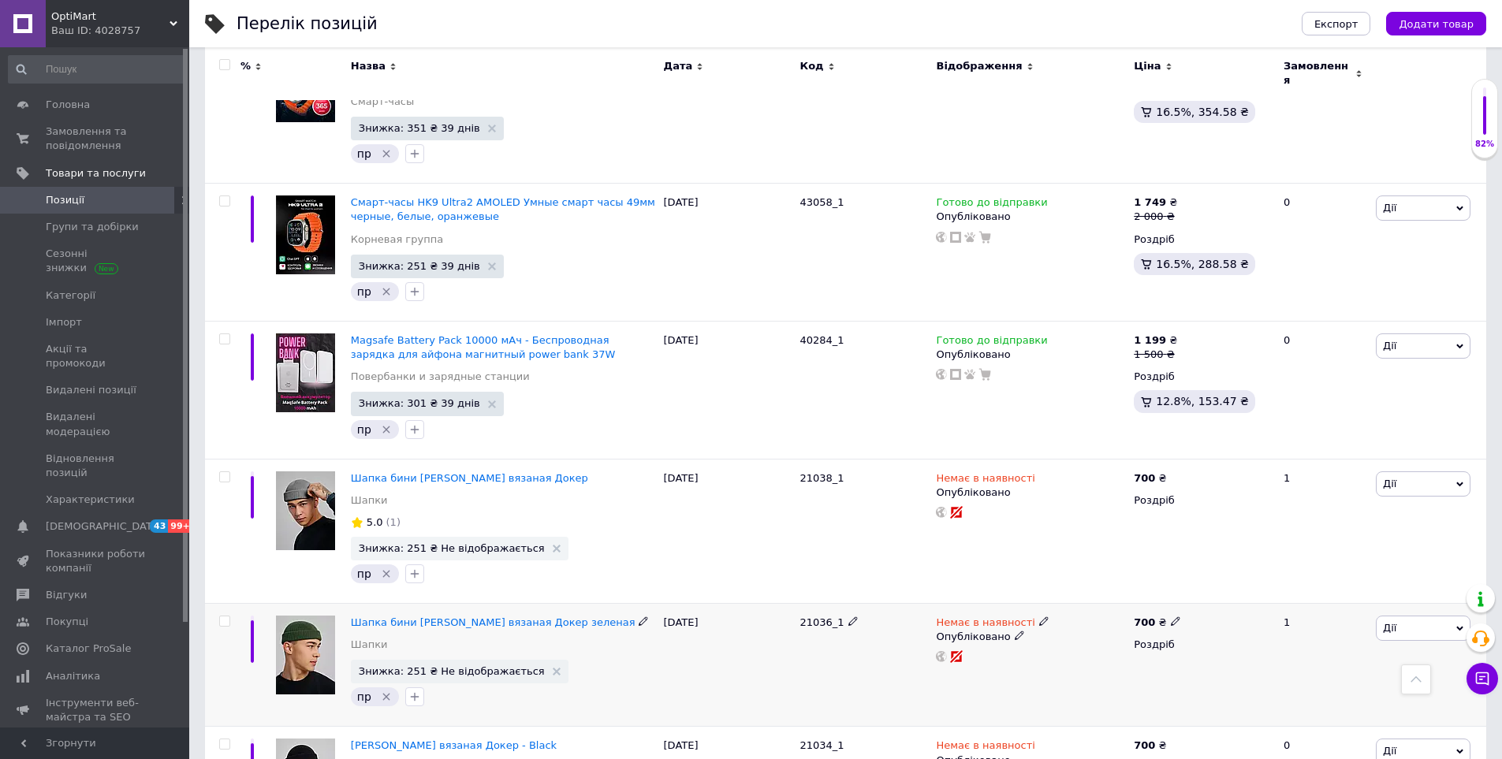
scroll to position [7375, 0]
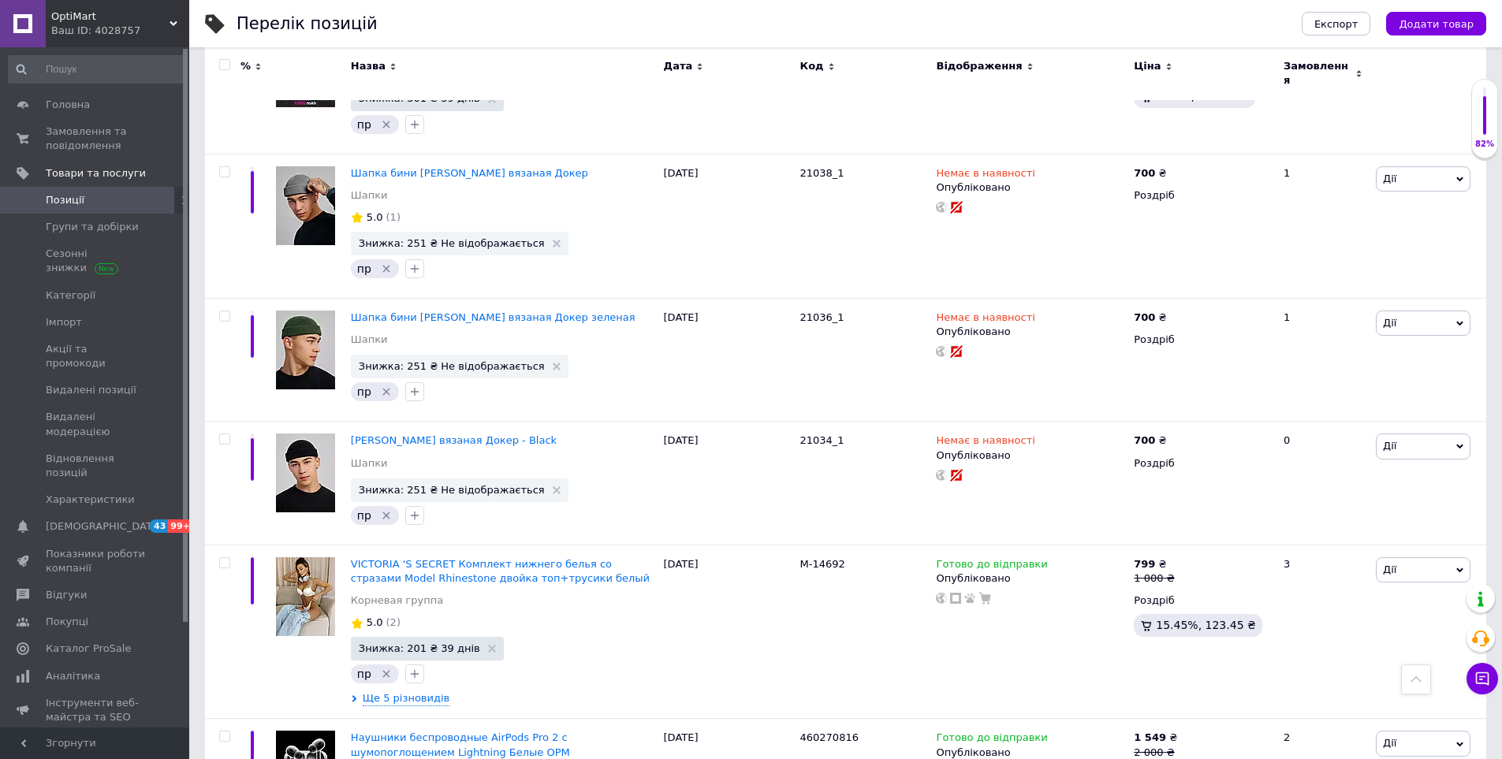
click at [1409, 674] on div at bounding box center [1416, 679] width 30 height 30
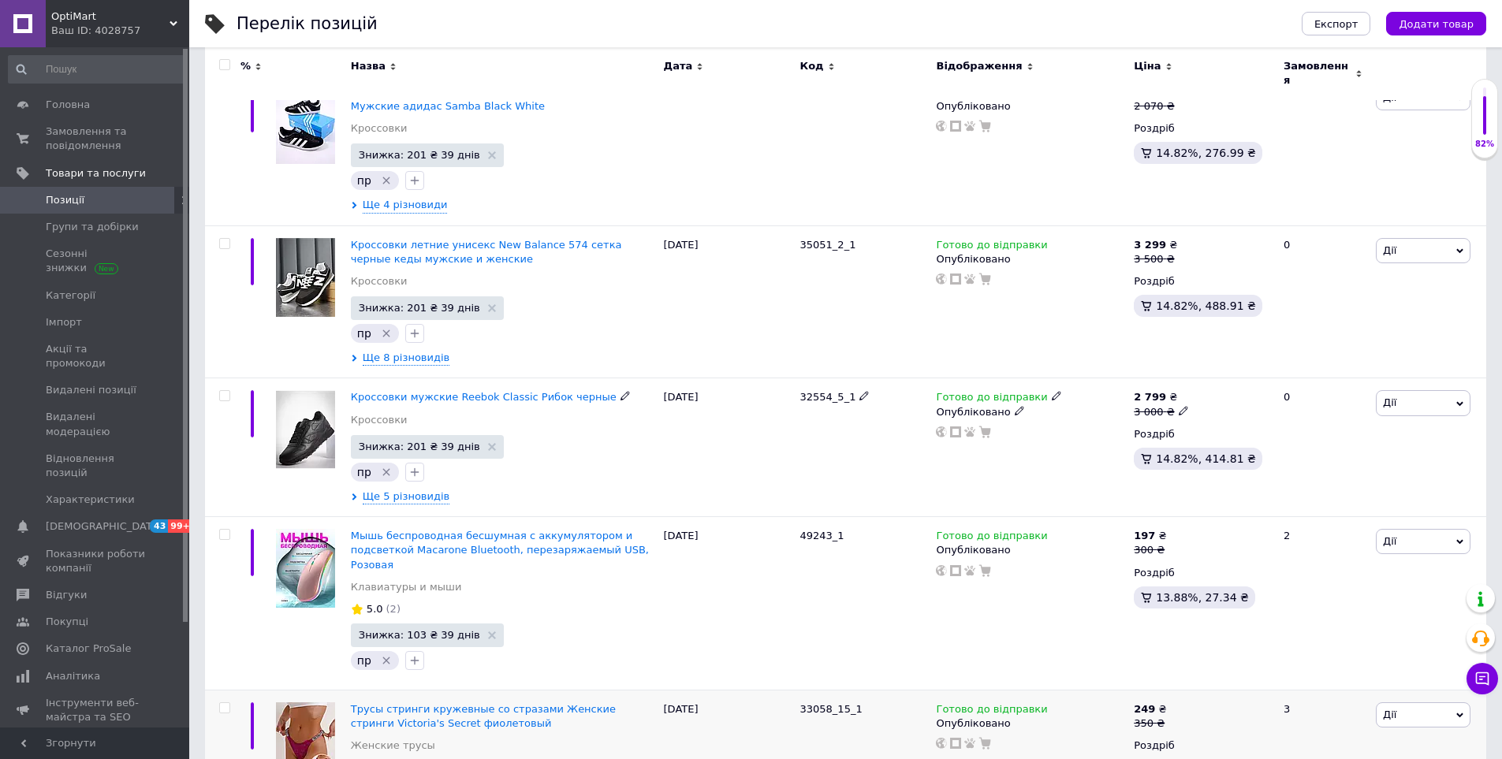
scroll to position [473, 0]
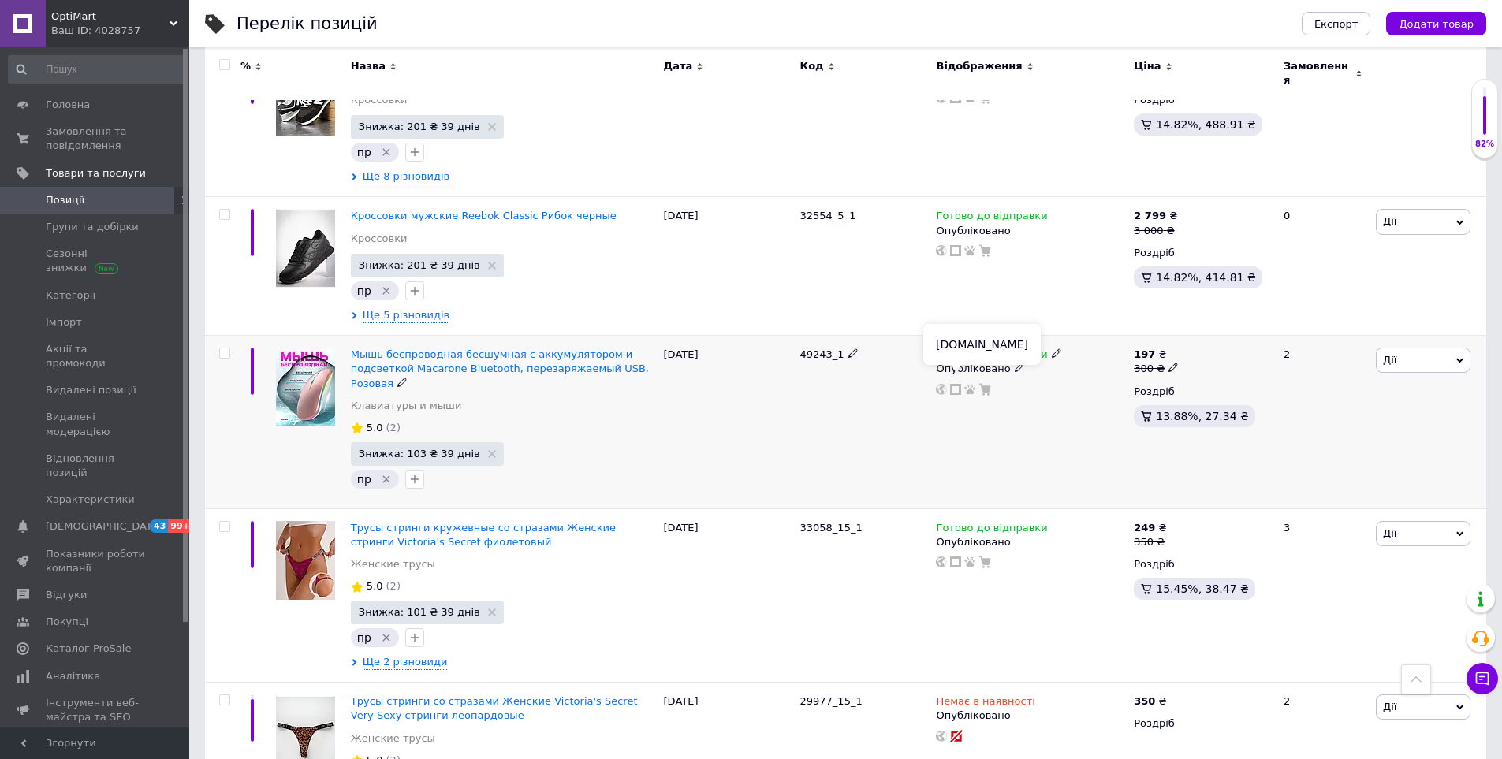
click at [954, 385] on use at bounding box center [955, 389] width 11 height 11
